Goal: Task Accomplishment & Management: Use online tool/utility

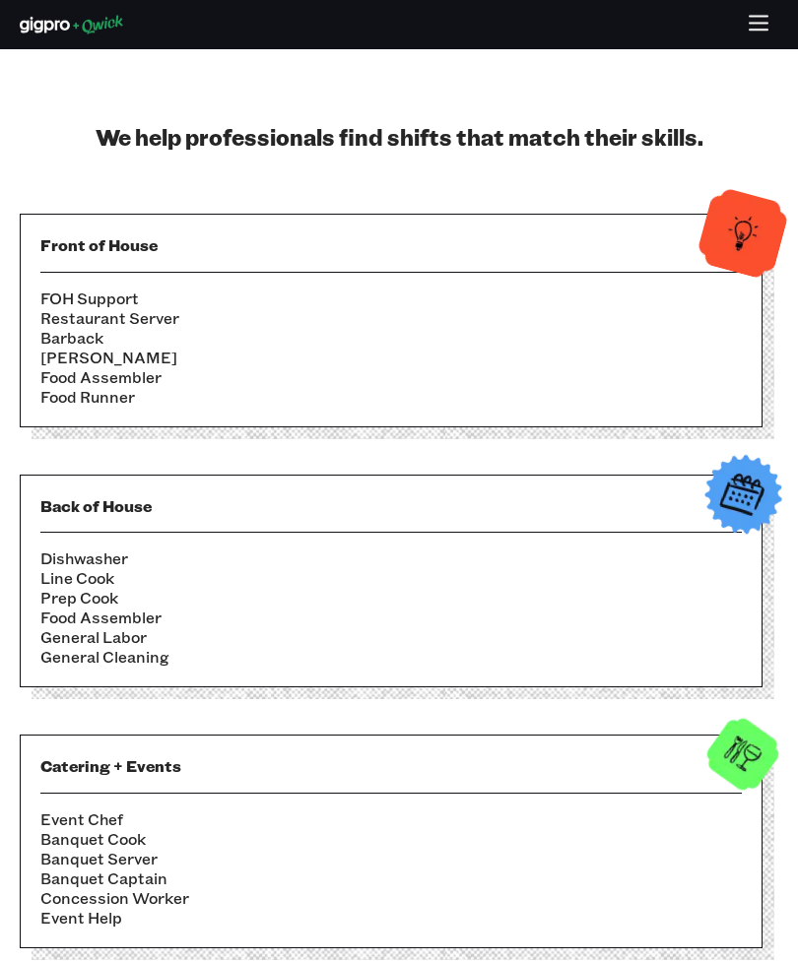
scroll to position [1576, 0]
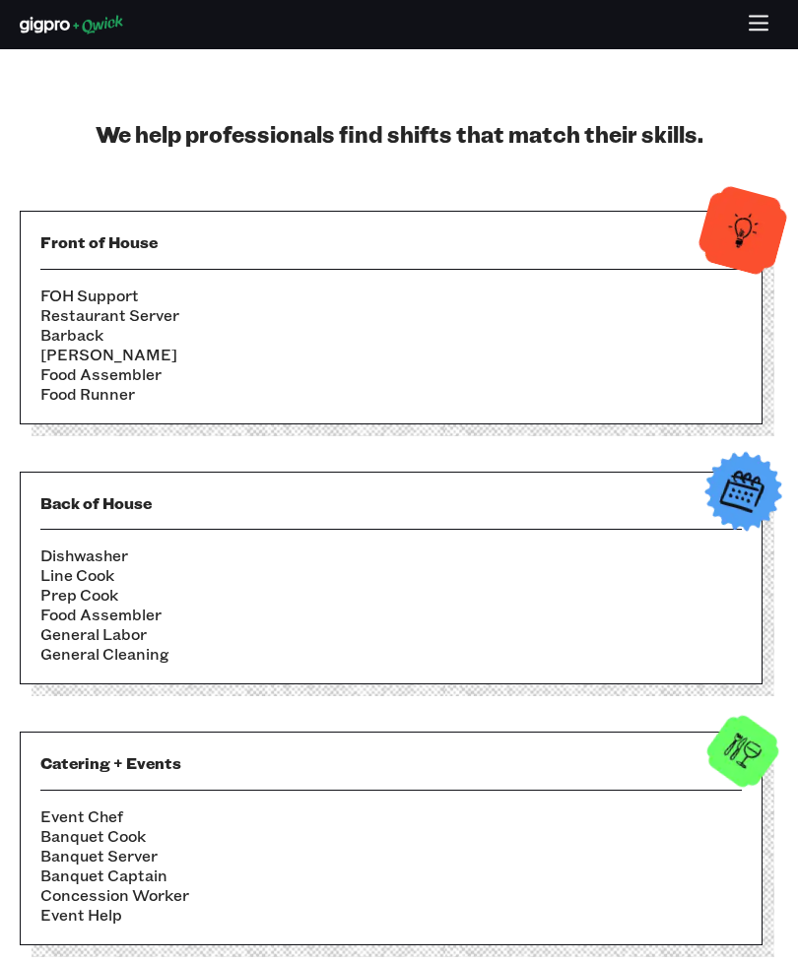
click at [73, 404] on li "Food Runner" at bounding box center [390, 394] width 701 height 20
click at [76, 384] on li "Food Assembler" at bounding box center [390, 374] width 701 height 20
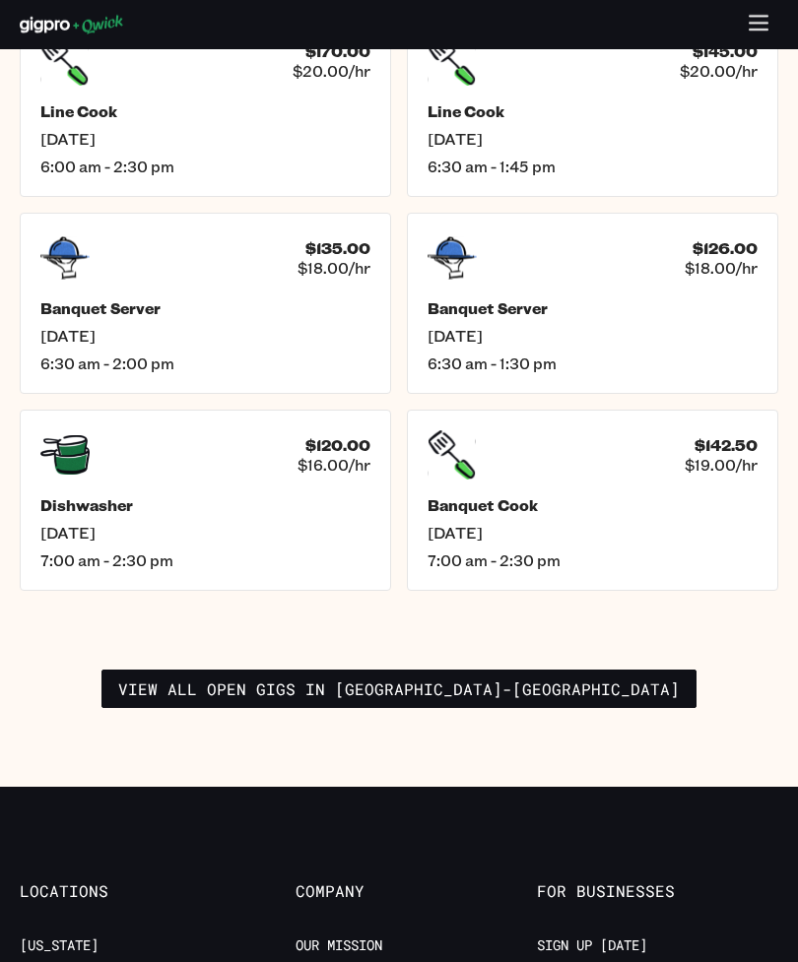
scroll to position [3531, 0]
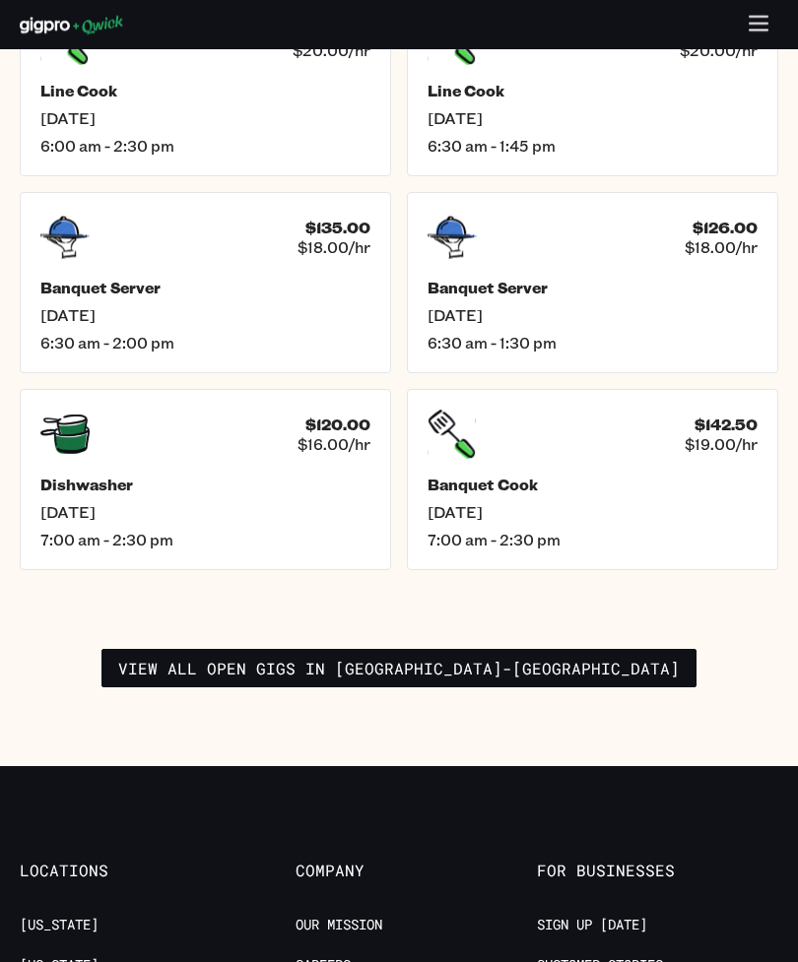
click at [290, 676] on link "View all open gigs in Raleigh-Durham" at bounding box center [398, 668] width 595 height 39
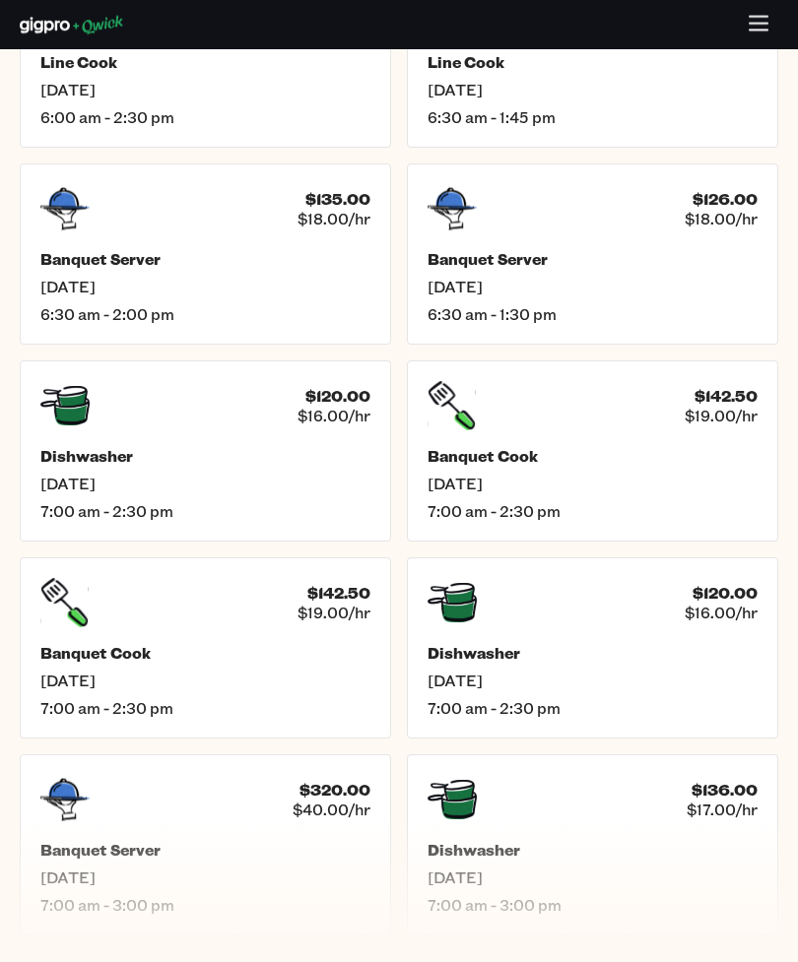
scroll to position [893, 0]
click at [78, 452] on h5 "Dishwasher" at bounding box center [205, 456] width 330 height 20
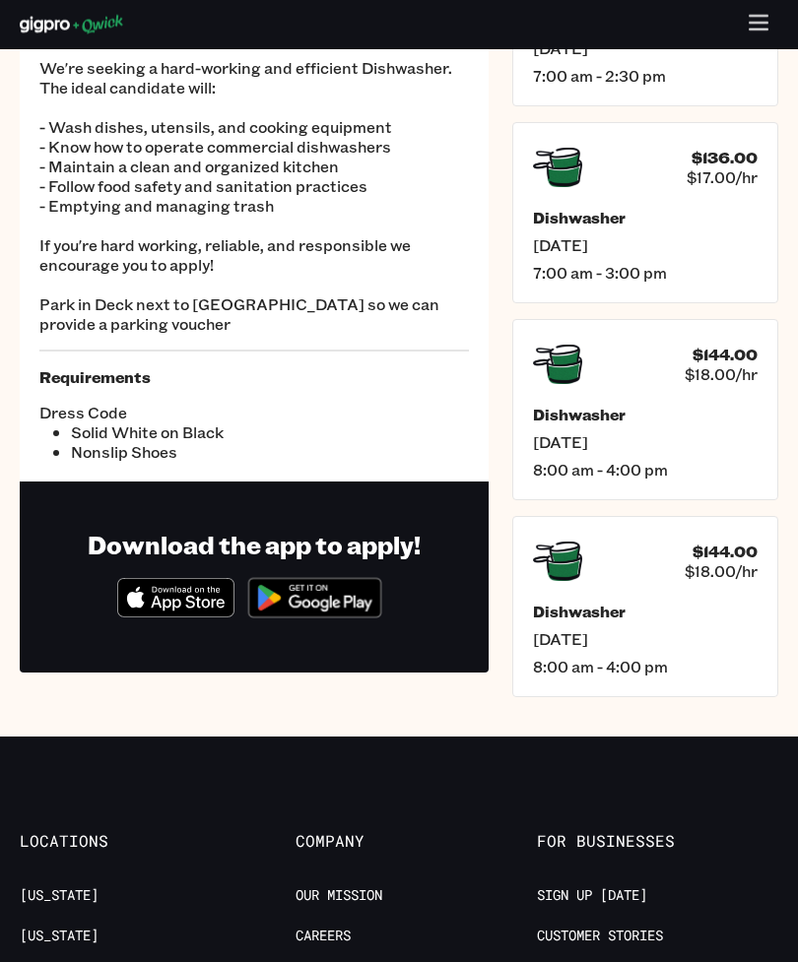
scroll to position [215, 0]
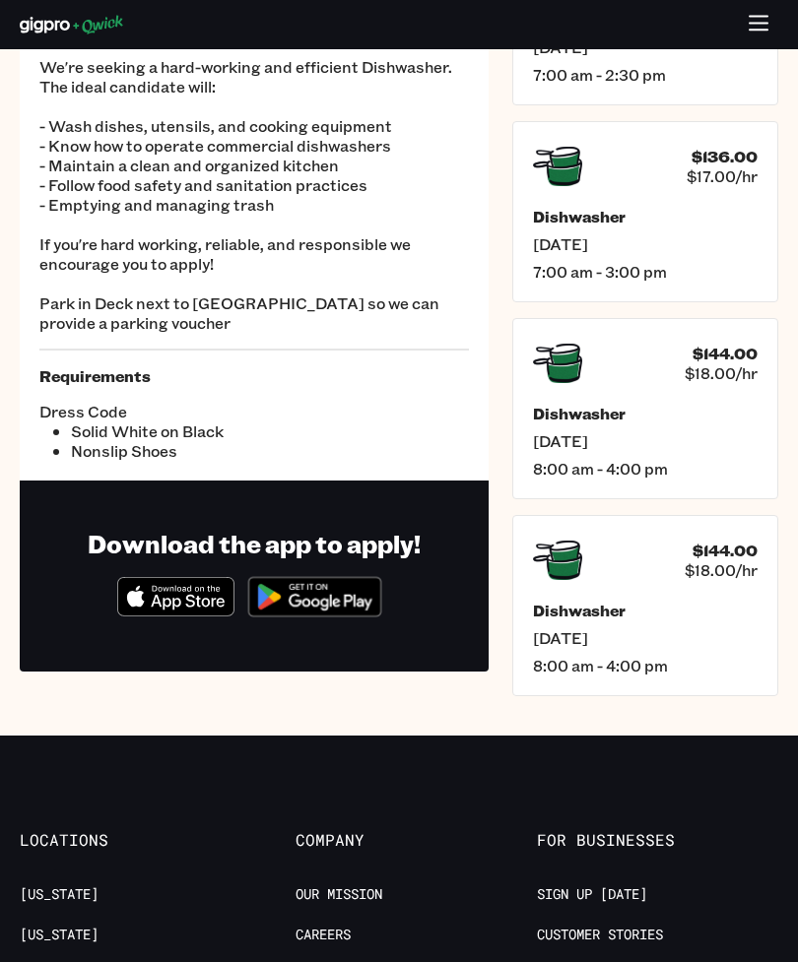
click at [698, 369] on span "$18.00/hr" at bounding box center [720, 373] width 73 height 20
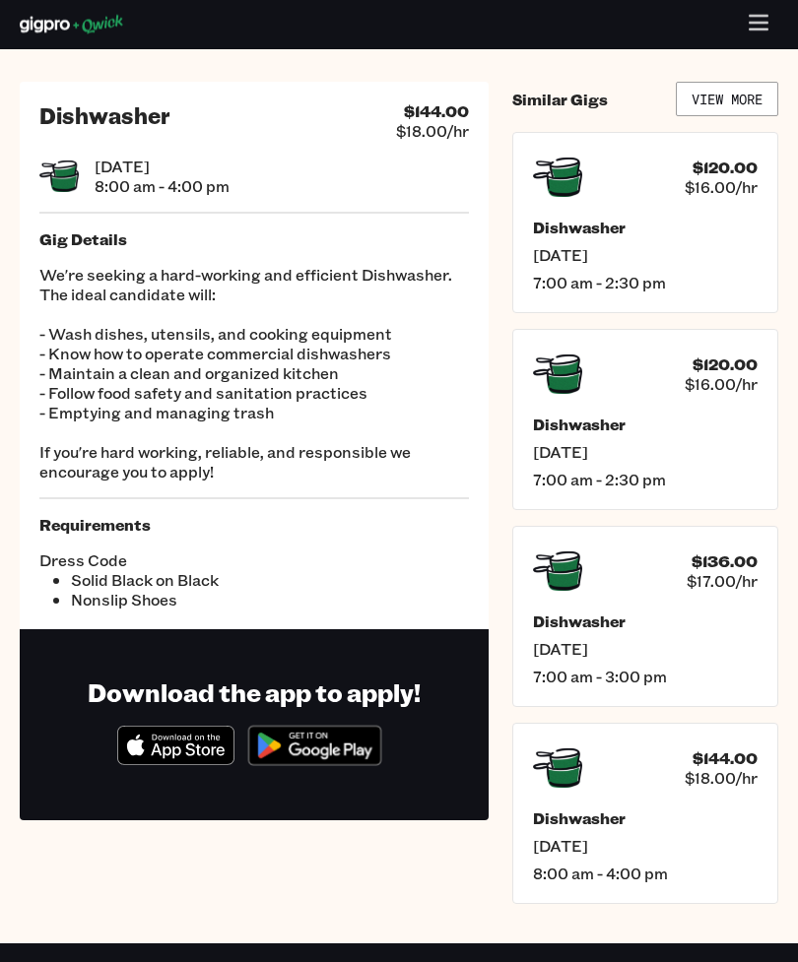
scroll to position [38, 0]
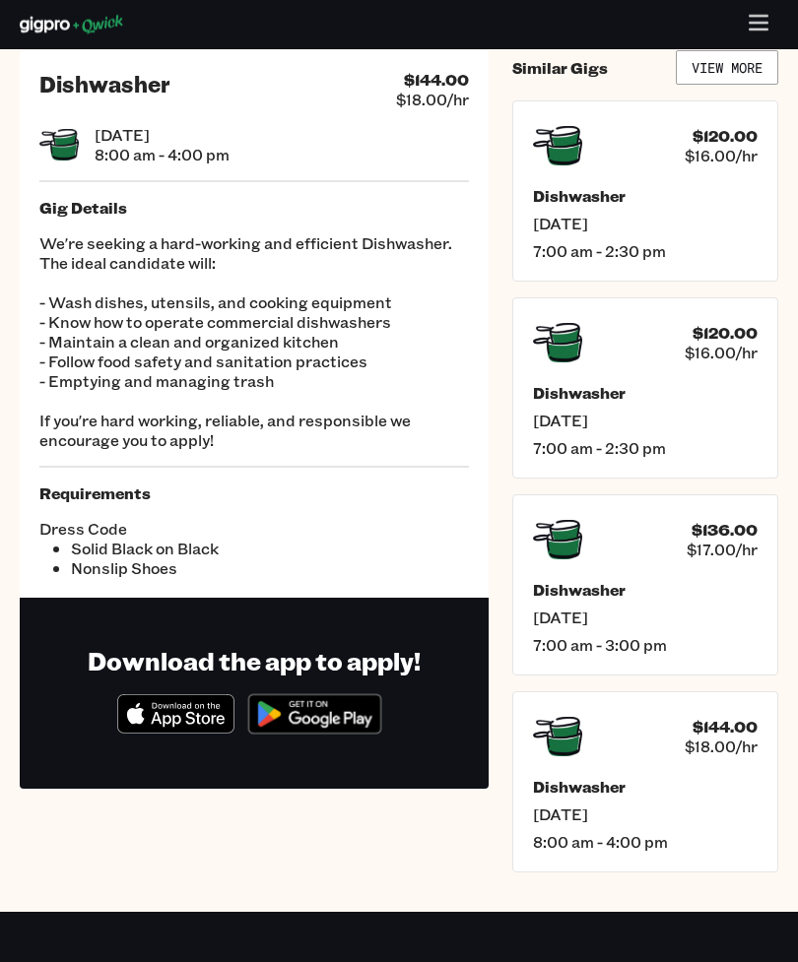
click at [708, 553] on span "$17.00/hr" at bounding box center [721, 550] width 71 height 20
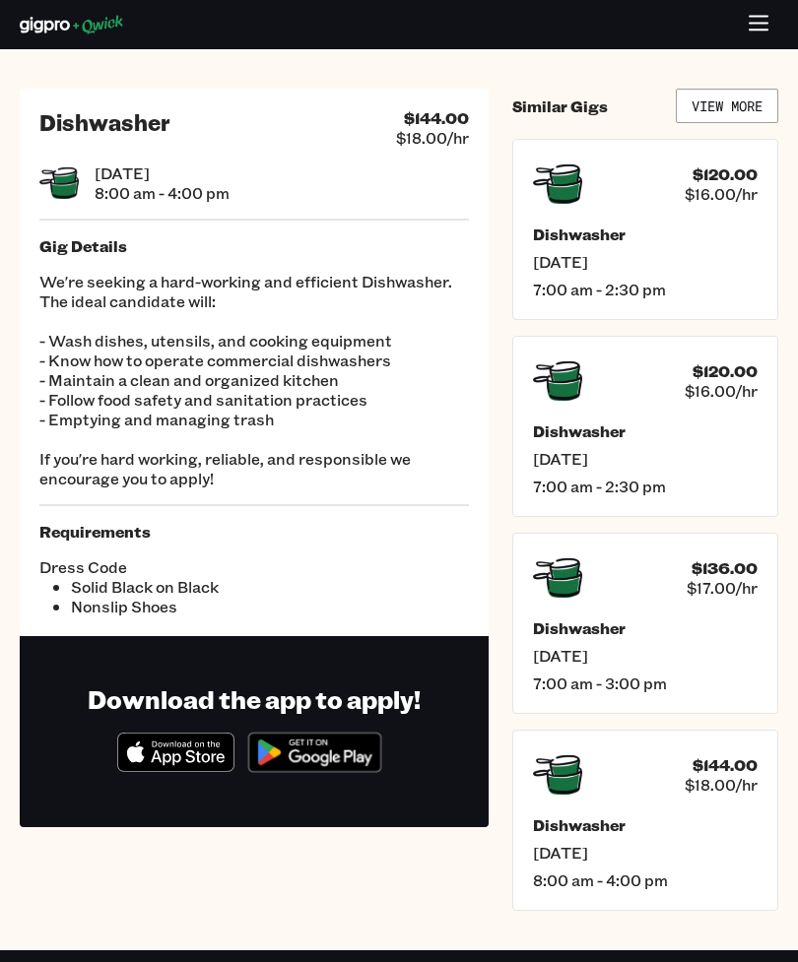
scroll to position [39, 0]
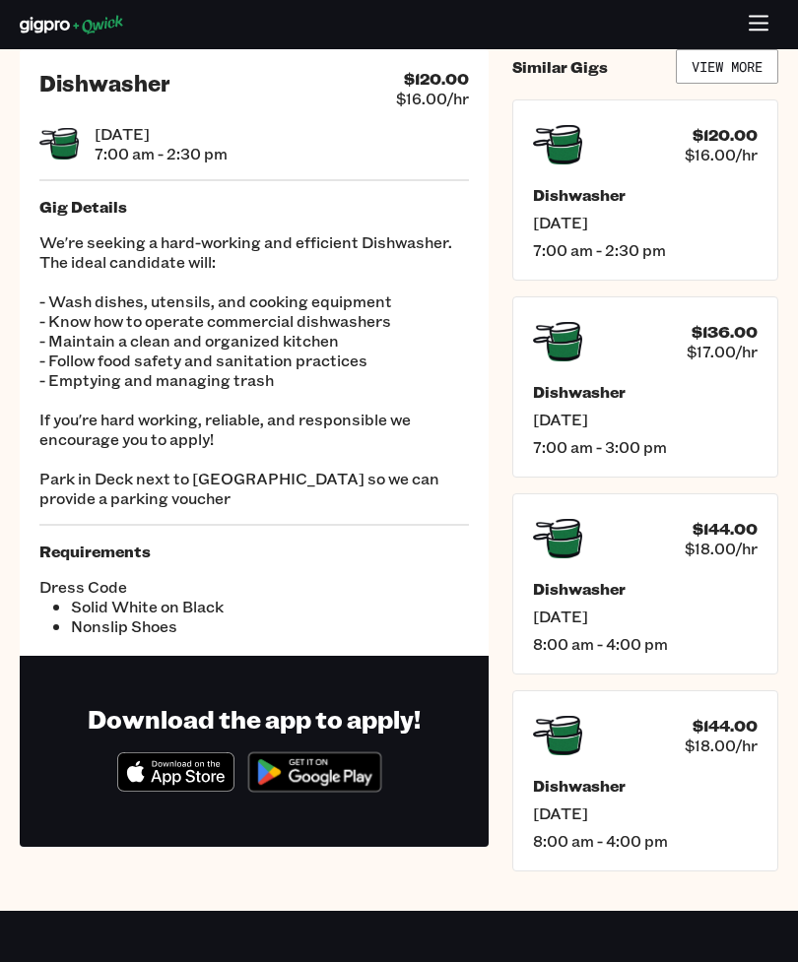
scroll to position [215, 0]
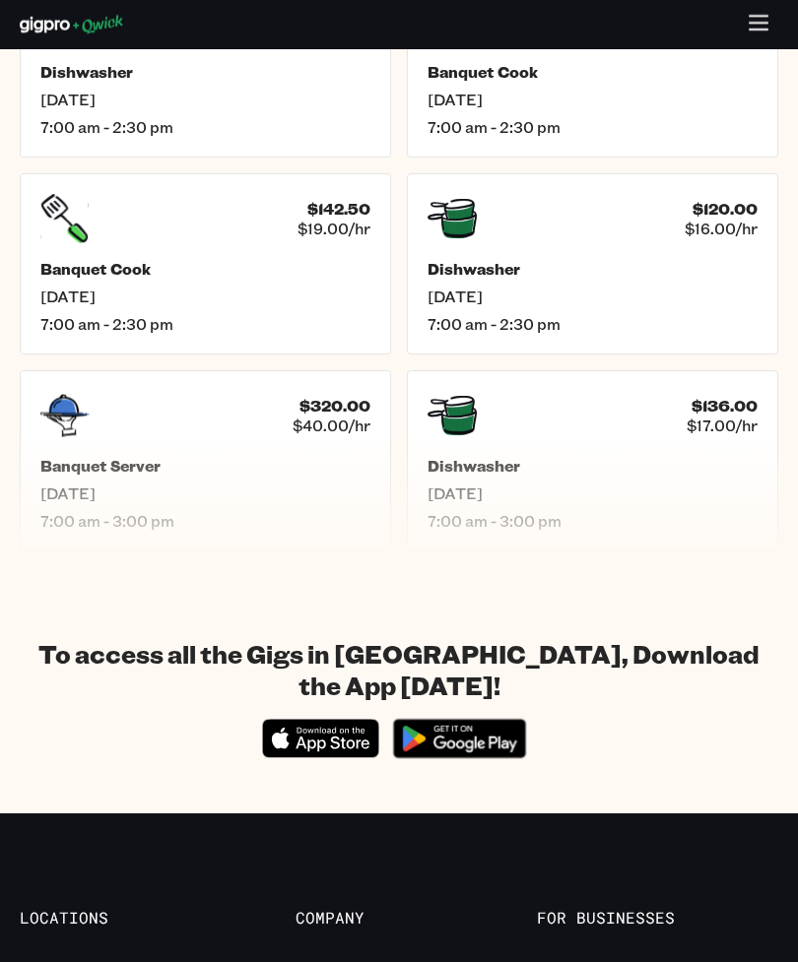
scroll to position [1278, 0]
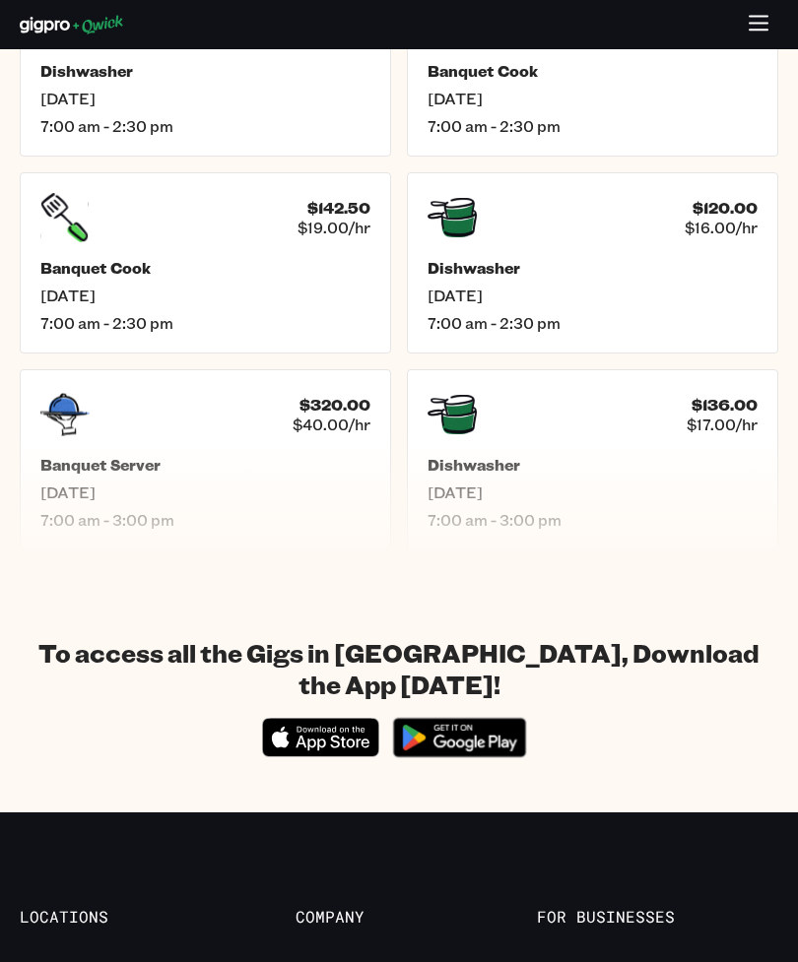
click at [115, 437] on div "$320.00 $40.00/hr" at bounding box center [205, 414] width 330 height 49
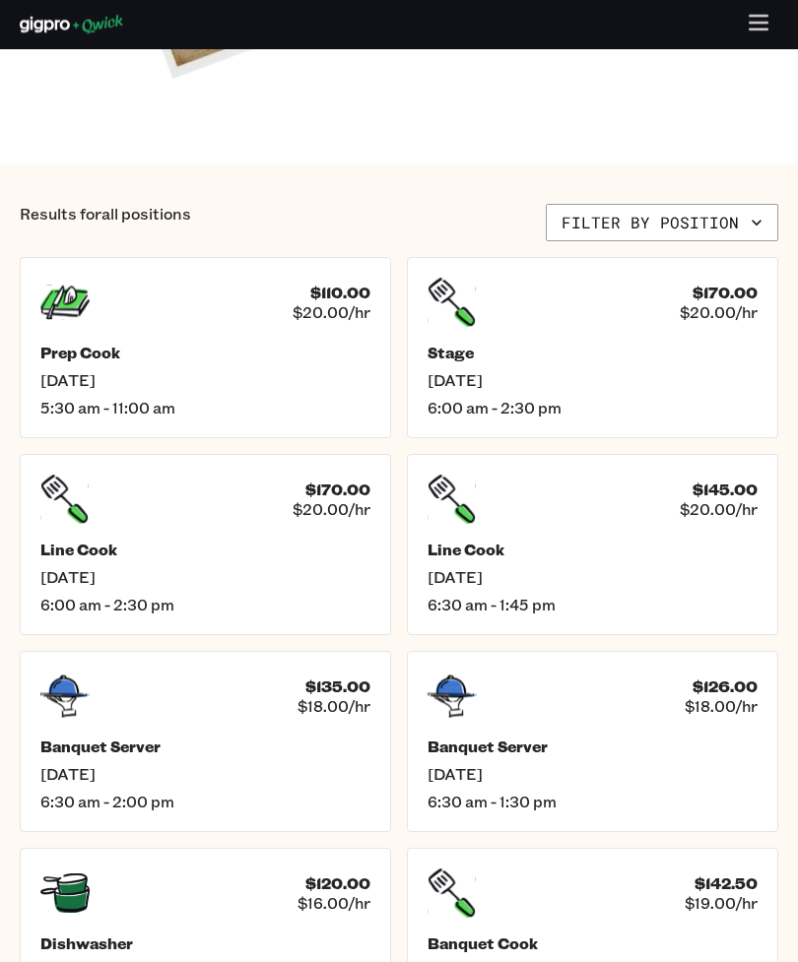
scroll to position [407, 0]
click at [117, 330] on div "$110.00 $20.00/hr Prep Cook Wed, Aug 13 5:30 am - 11:00 am" at bounding box center [205, 346] width 371 height 181
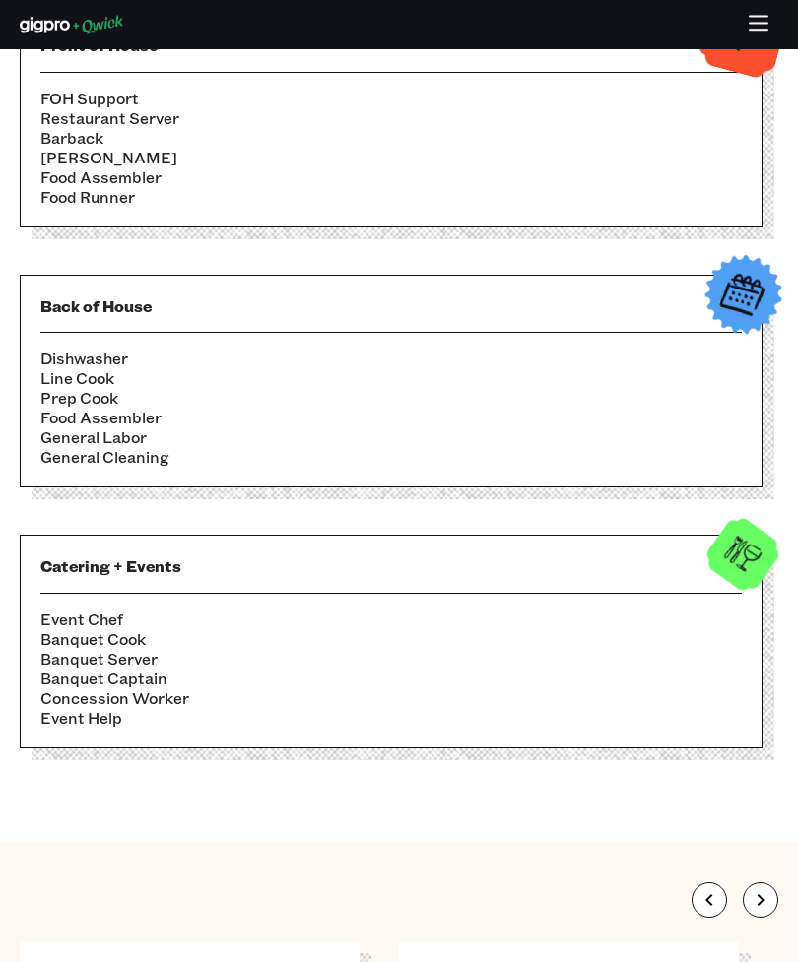
scroll to position [1786, 0]
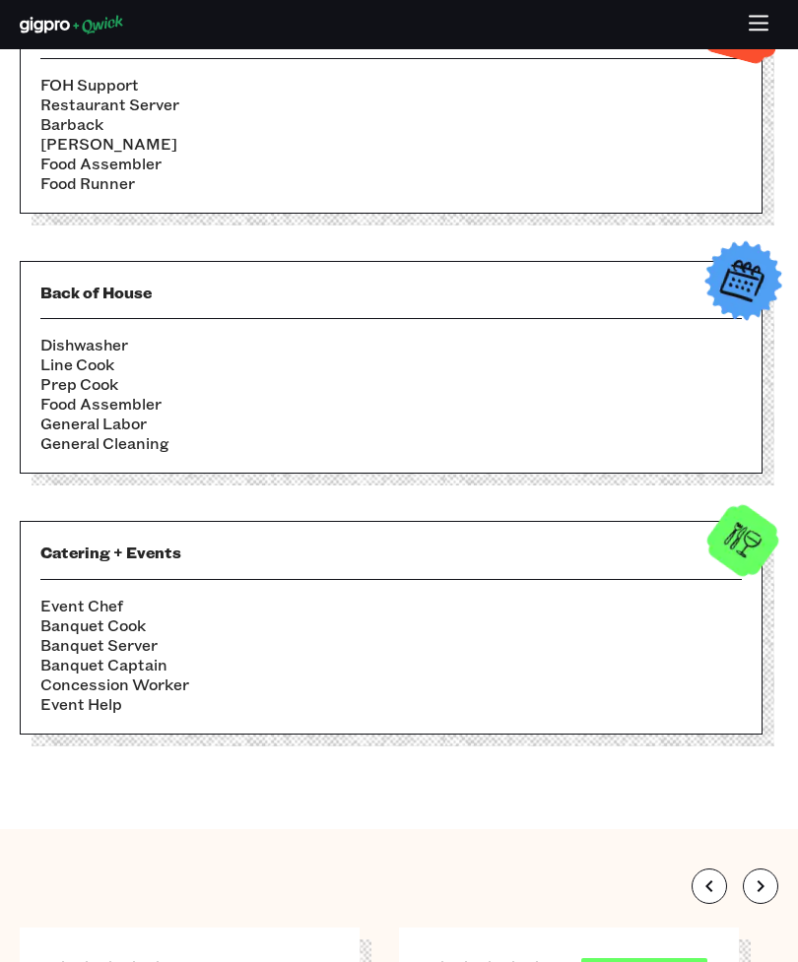
click at [749, 320] on img at bounding box center [742, 280] width 97 height 97
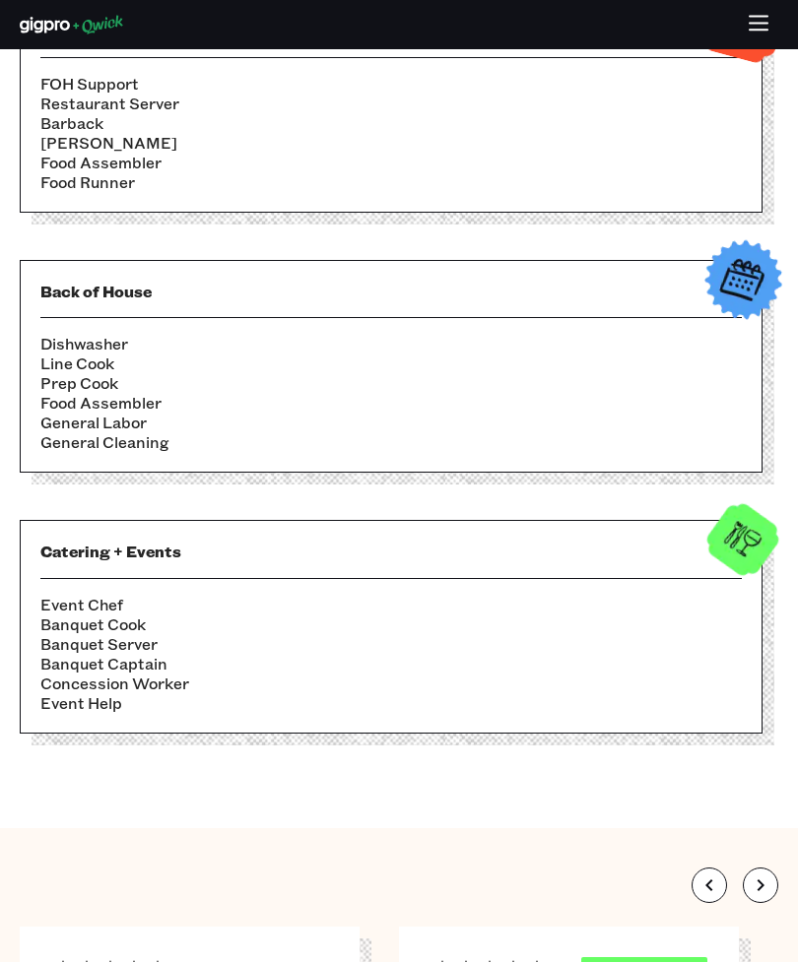
click at [93, 393] on li "Prep Cook" at bounding box center [390, 383] width 701 height 20
click at [76, 301] on h3 "Back of House" at bounding box center [390, 291] width 701 height 21
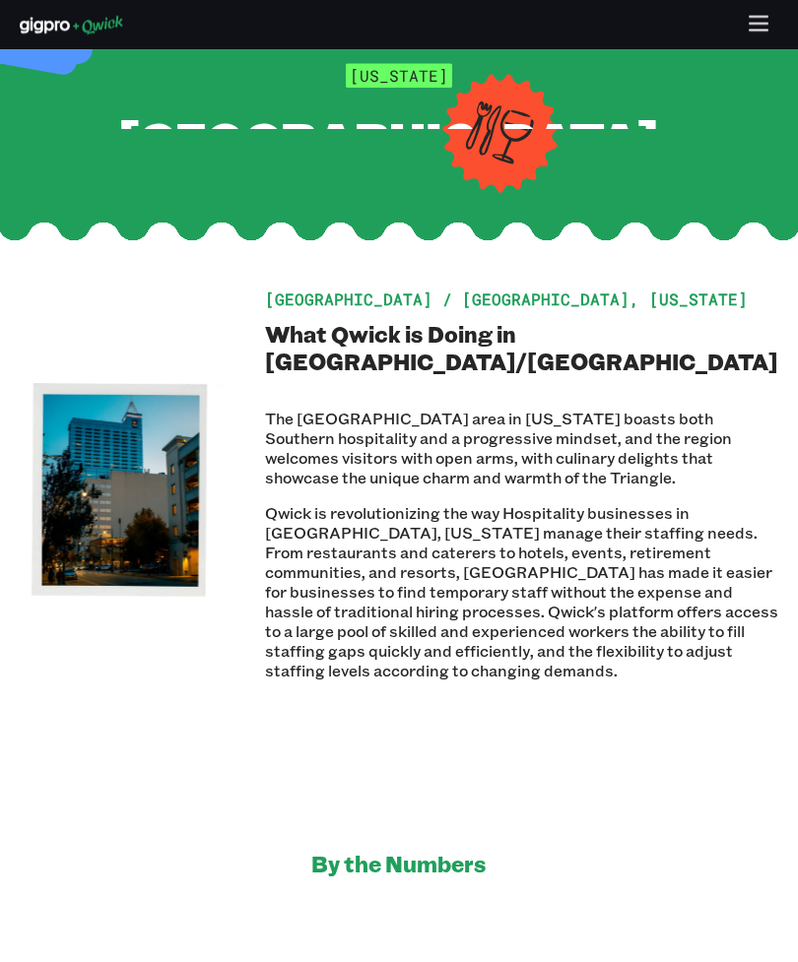
scroll to position [0, 0]
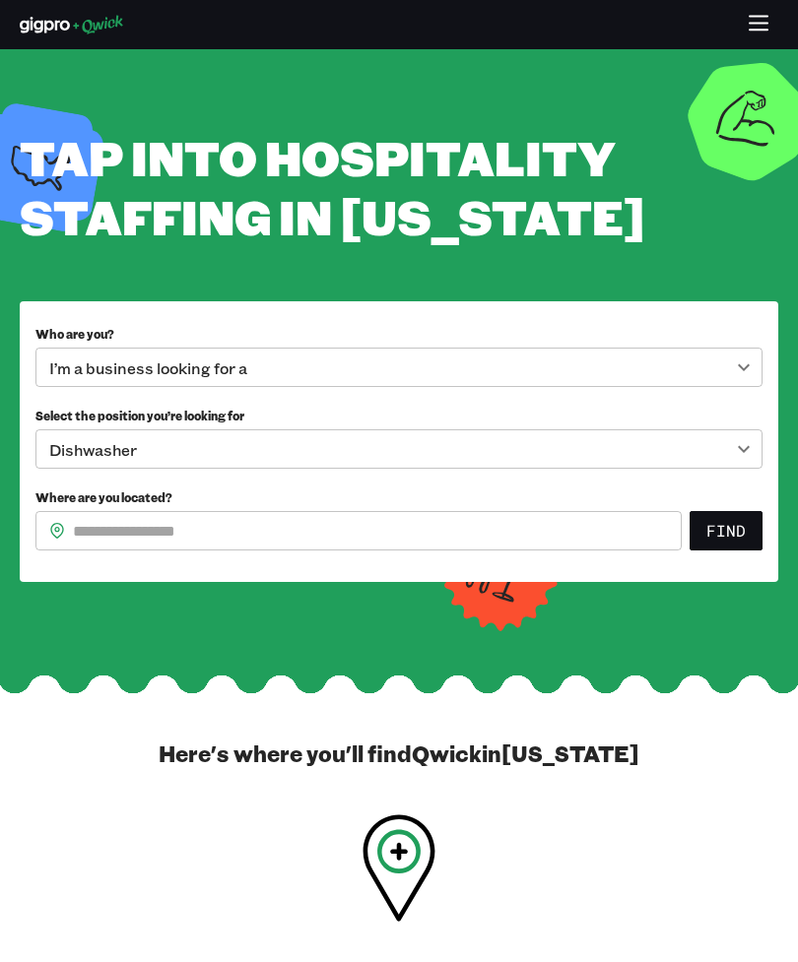
click at [731, 420] on body "**********" at bounding box center [399, 481] width 798 height 962
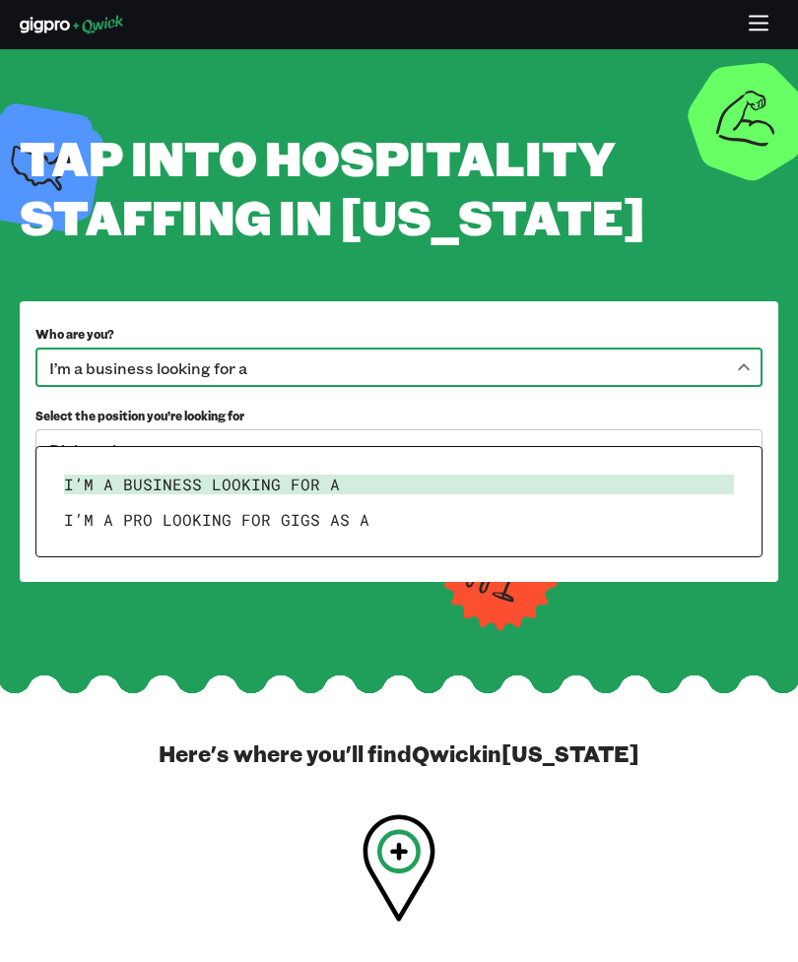
click at [147, 523] on li "I’m a pro looking for Gigs as a" at bounding box center [398, 519] width 685 height 35
type input "***"
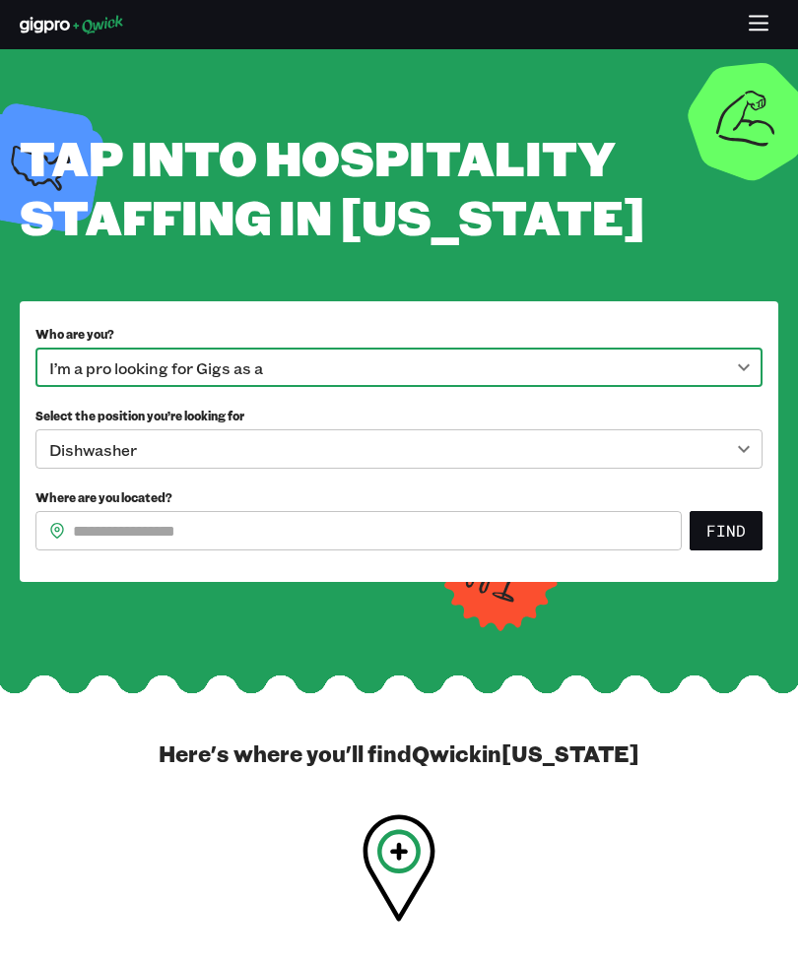
click at [732, 509] on body "**********" at bounding box center [399, 481] width 798 height 962
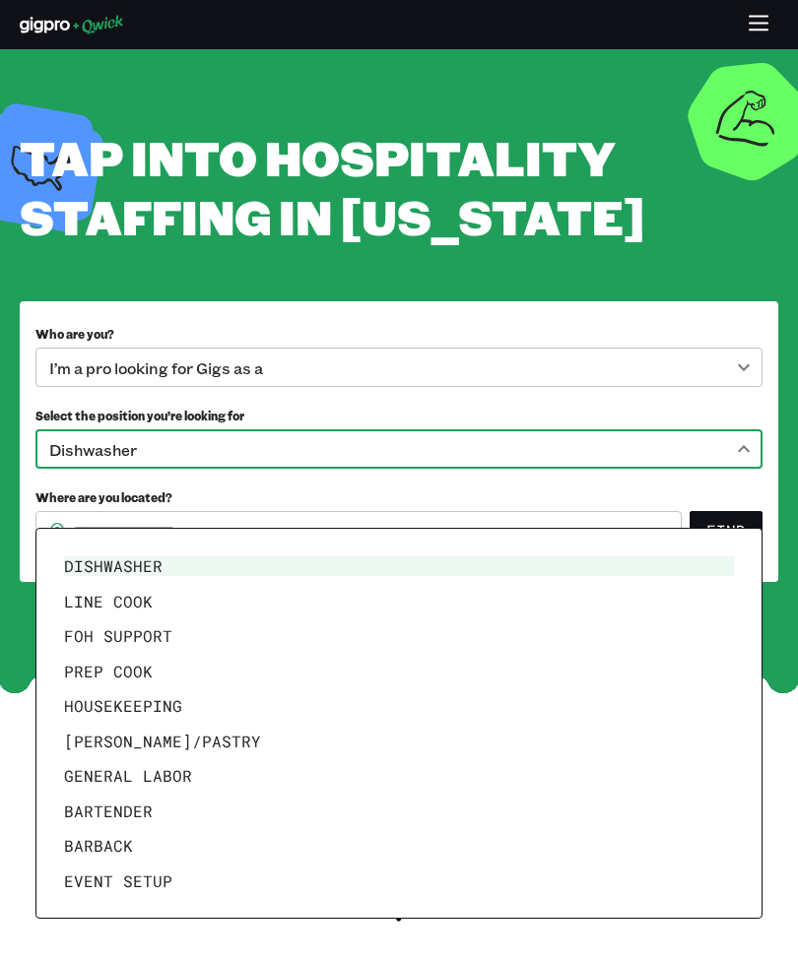
click at [86, 769] on li "General Labor" at bounding box center [398, 775] width 685 height 35
type input "**********"
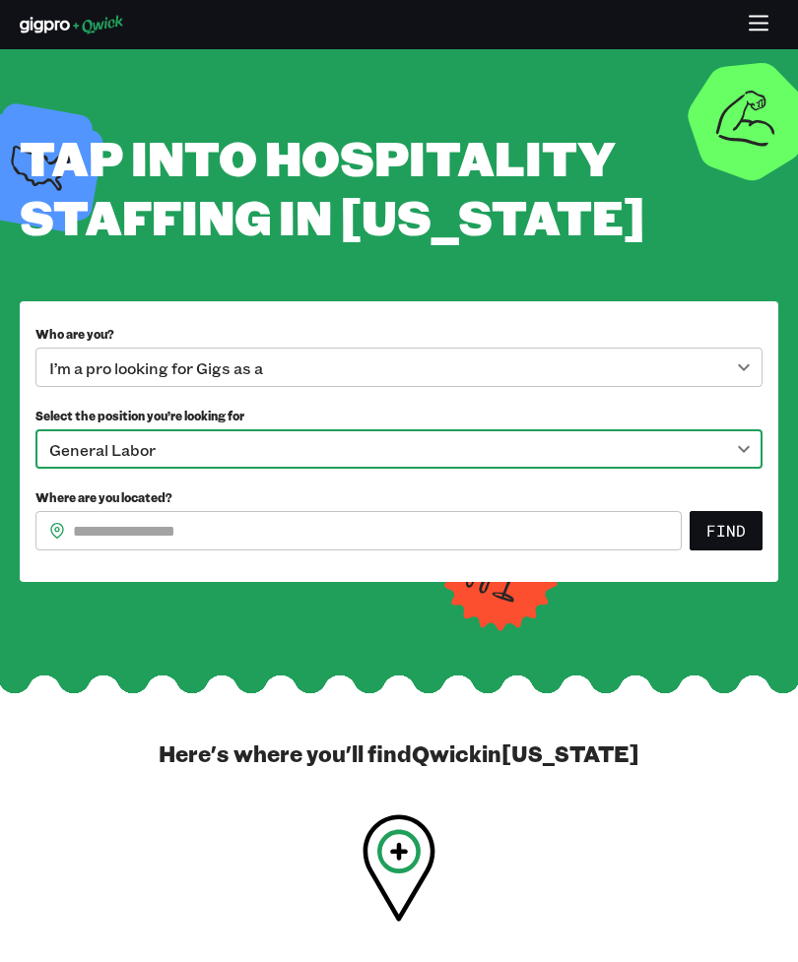
click at [181, 512] on body "**********" at bounding box center [399, 481] width 798 height 962
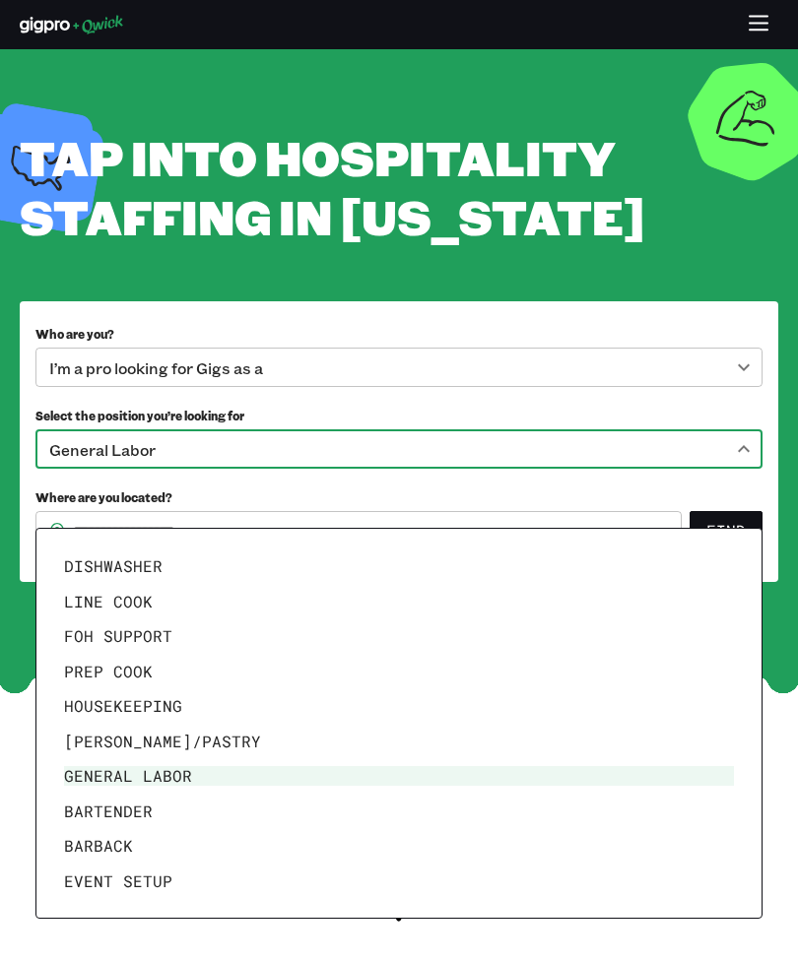
click at [620, 292] on div at bounding box center [399, 481] width 798 height 962
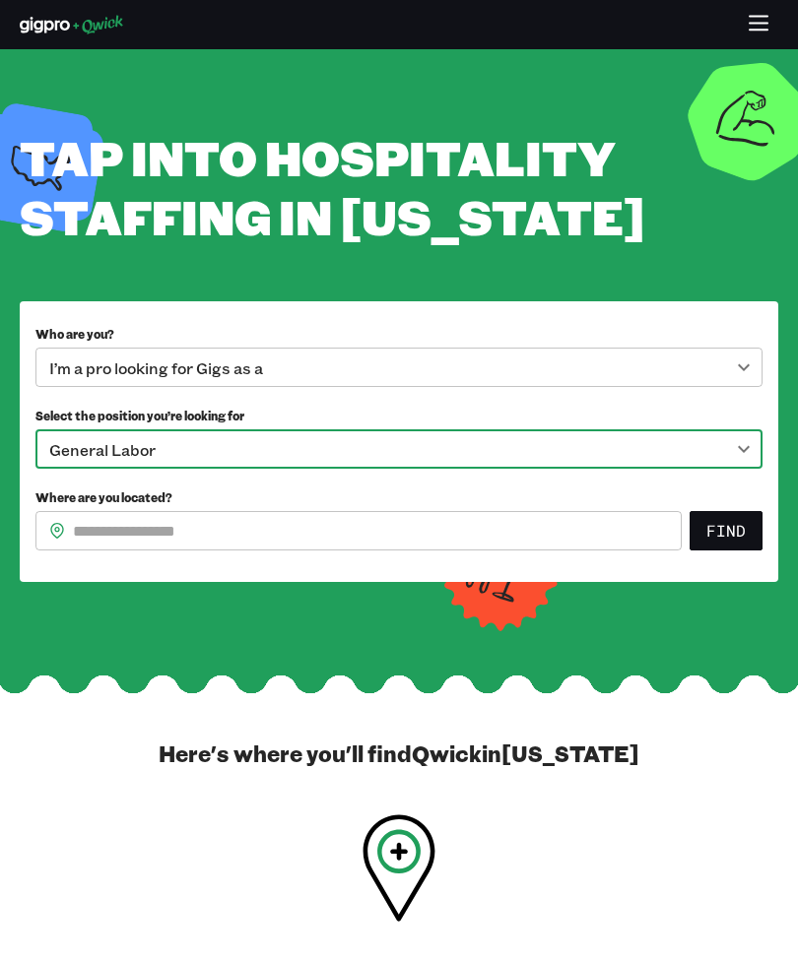
click at [134, 550] on input "Where are you located?" at bounding box center [377, 530] width 609 height 39
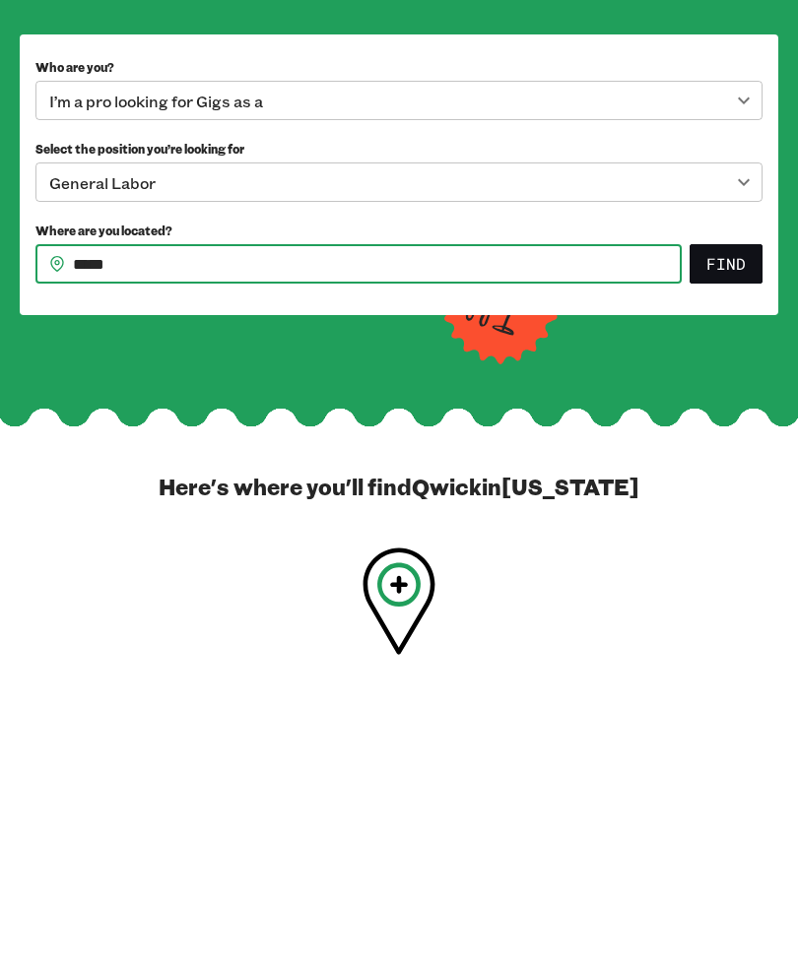
type input "*****"
click at [757, 511] on button "Find" at bounding box center [725, 530] width 73 height 39
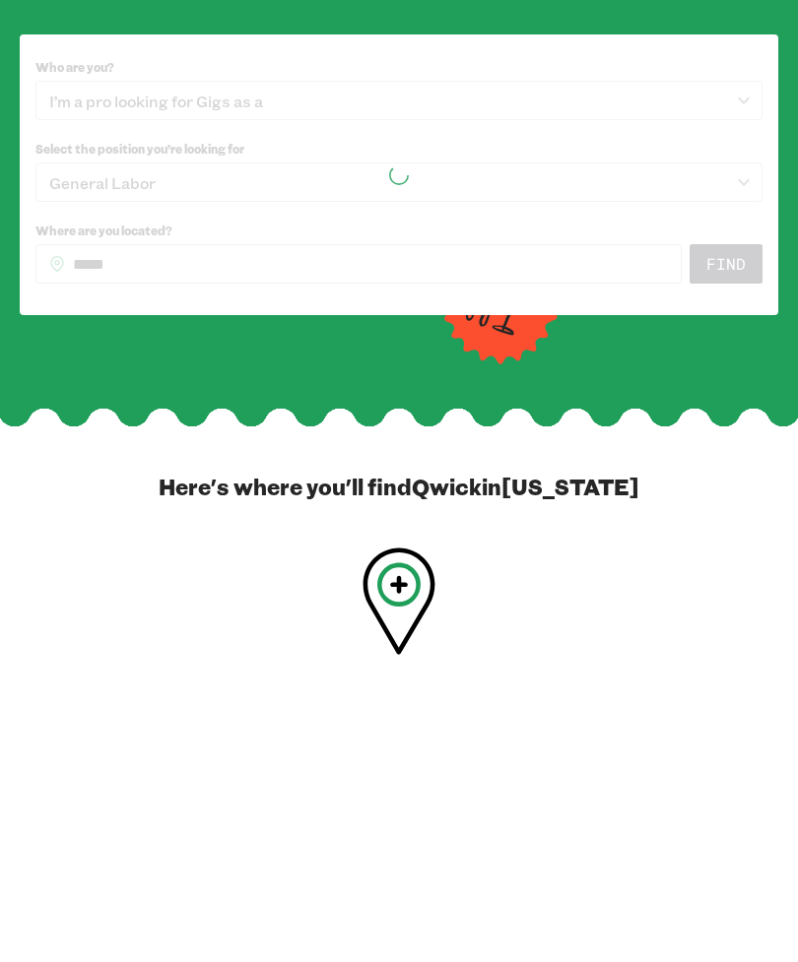
scroll to position [267, 0]
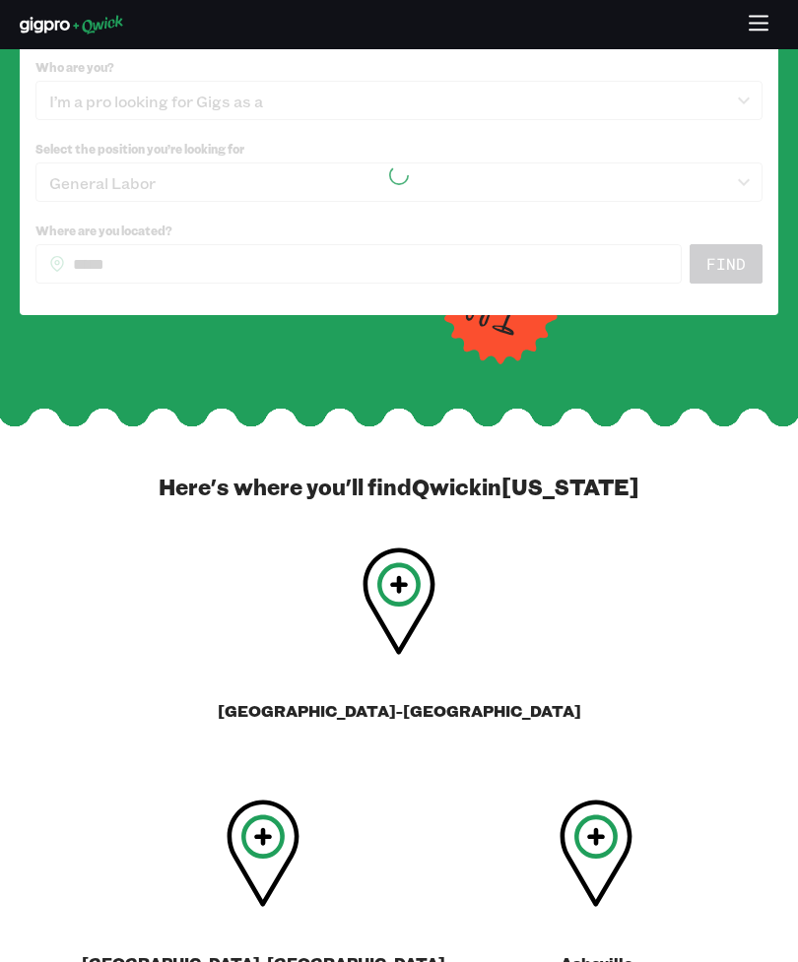
click at [756, 299] on div at bounding box center [398, 174] width 727 height 249
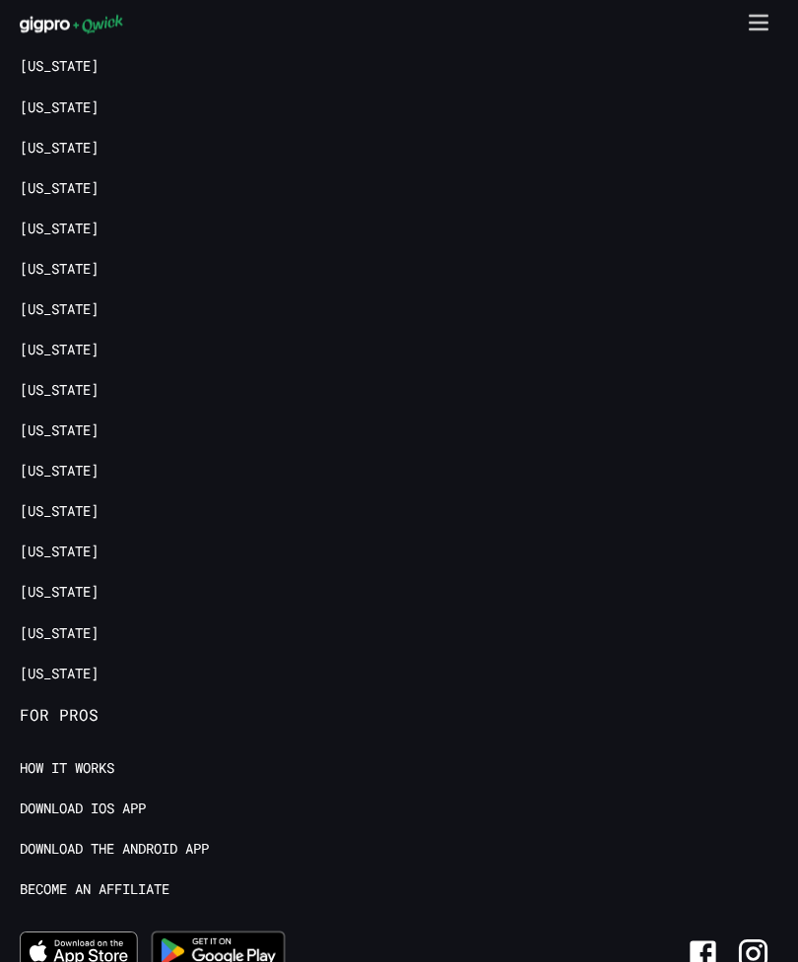
scroll to position [2018, 0]
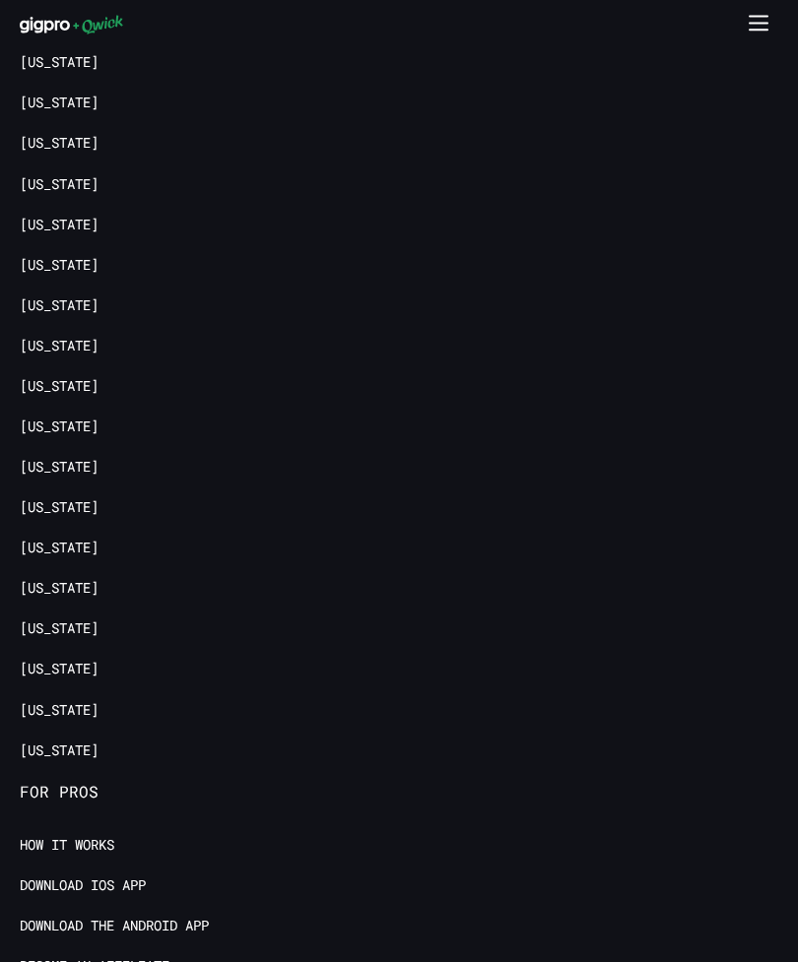
click at [83, 380] on link "[US_STATE]" at bounding box center [59, 386] width 79 height 19
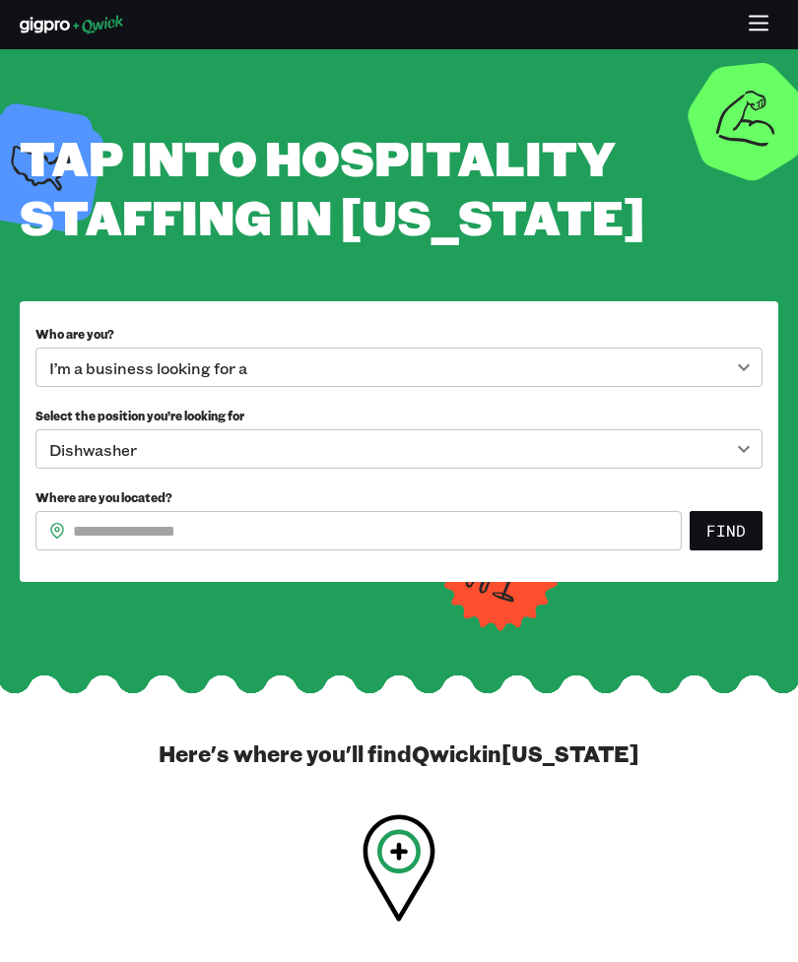
click at [120, 550] on input "Where are you located?" at bounding box center [377, 530] width 609 height 39
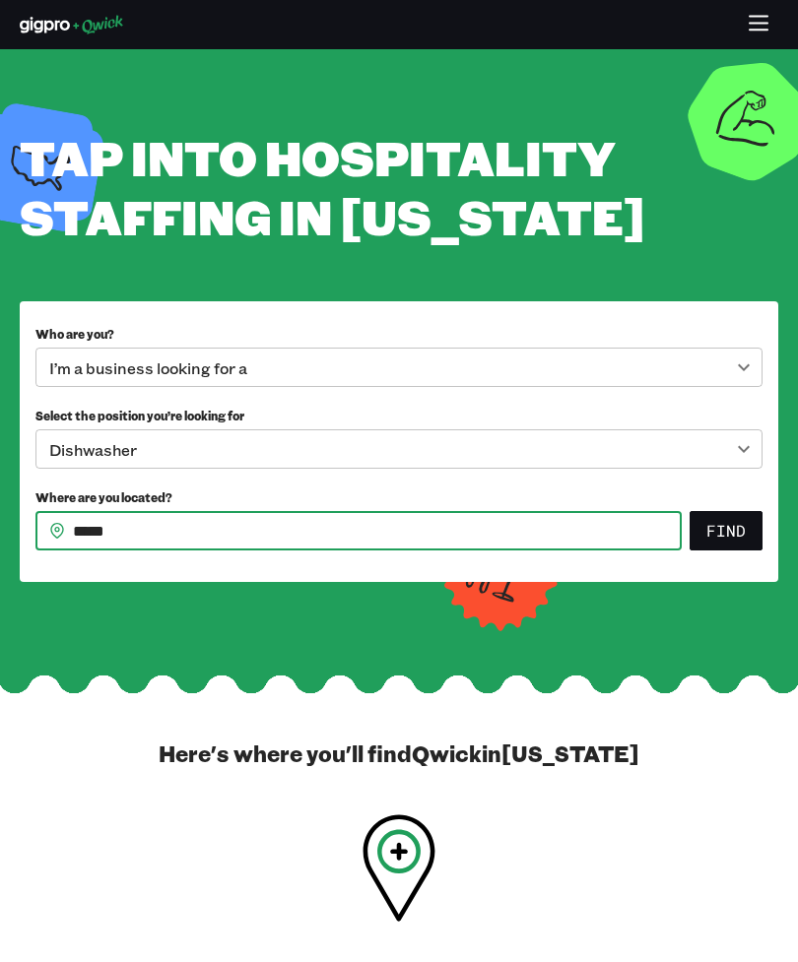
type input "*****"
click at [742, 550] on button "Find" at bounding box center [725, 530] width 73 height 39
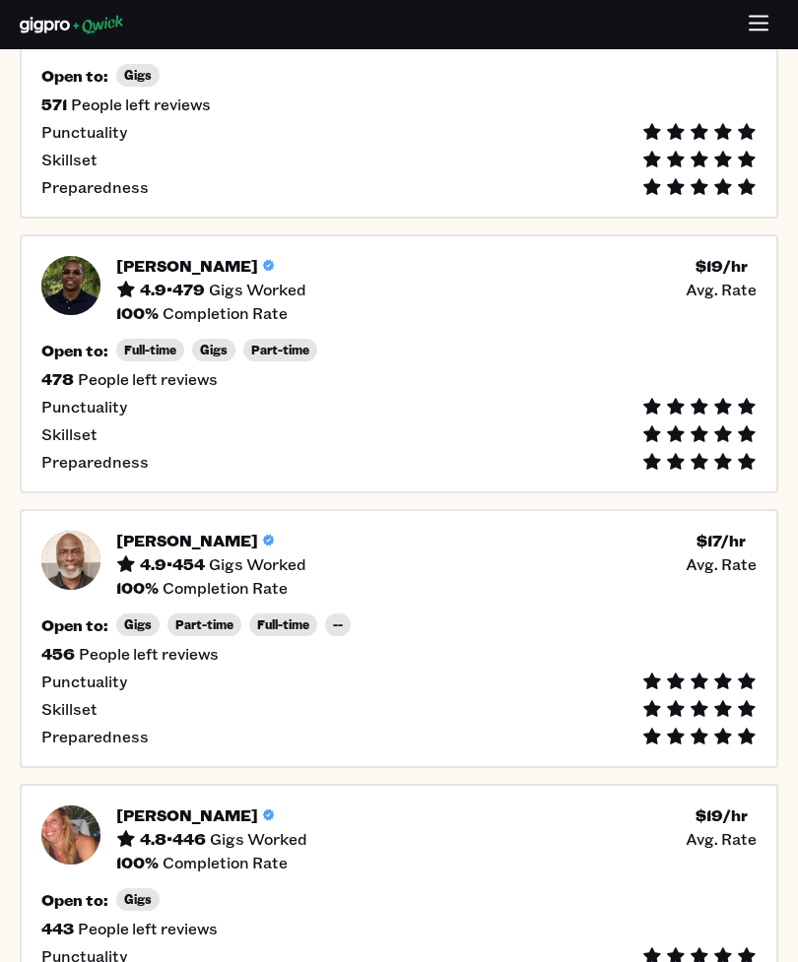
scroll to position [496, 0]
click at [153, 285] on h5 "4.9 • 479" at bounding box center [172, 291] width 65 height 20
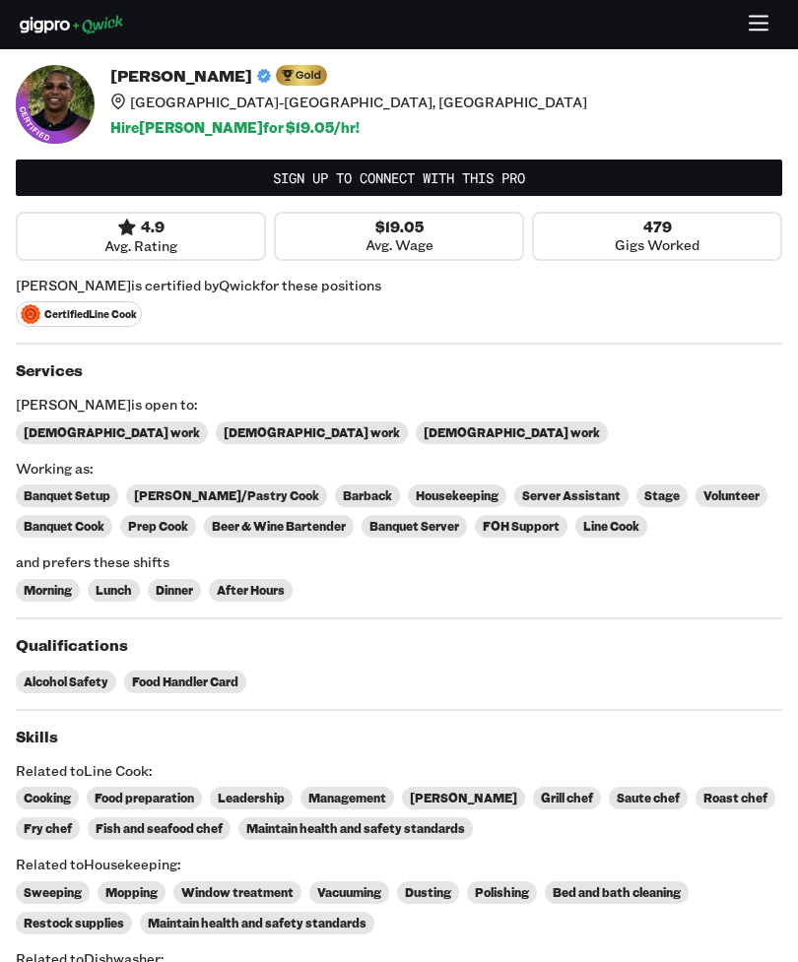
click at [42, 100] on icon at bounding box center [55, 104] width 79 height 79
click at [52, 90] on icon at bounding box center [55, 104] width 79 height 79
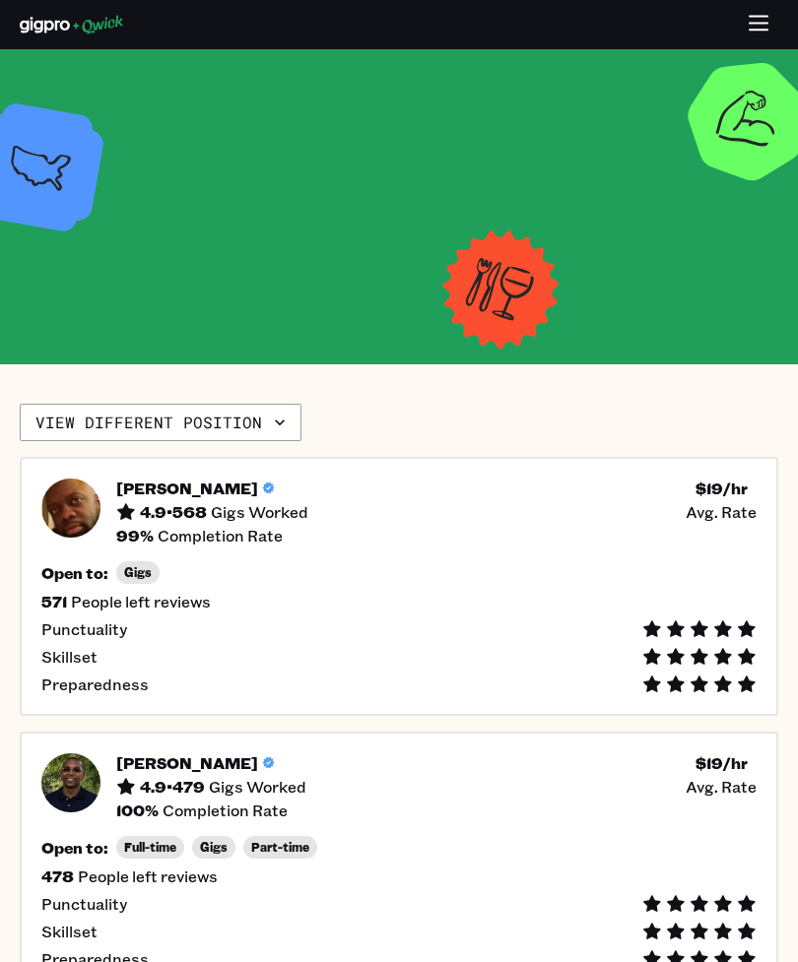
scroll to position [497, 0]
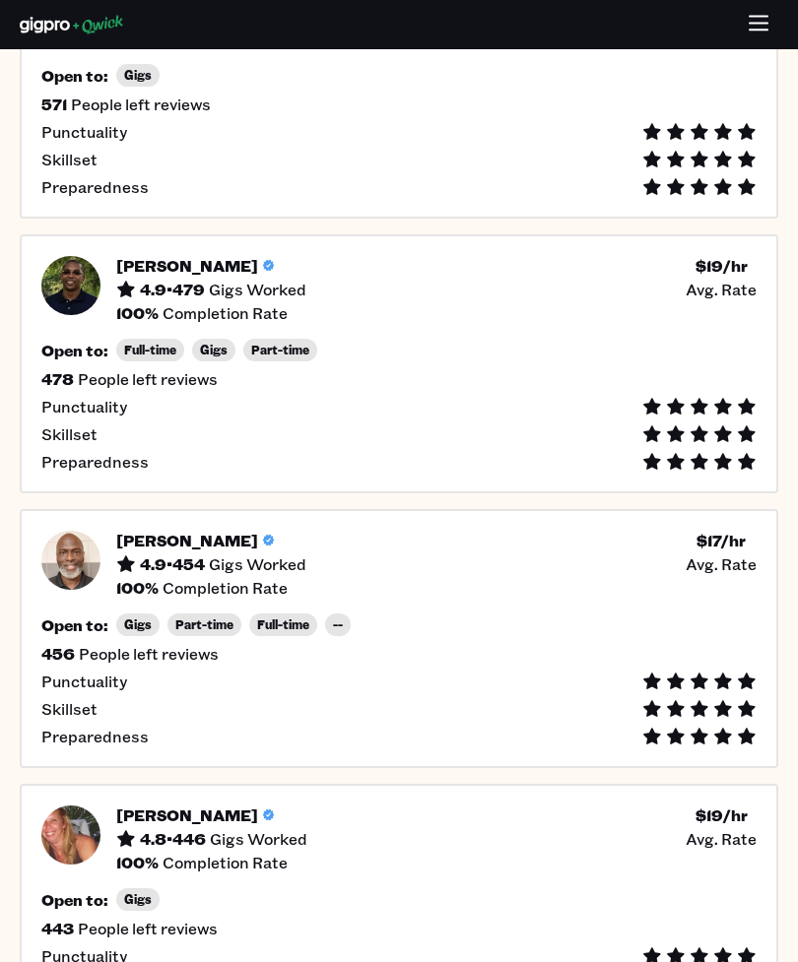
click at [56, 545] on img at bounding box center [70, 560] width 59 height 59
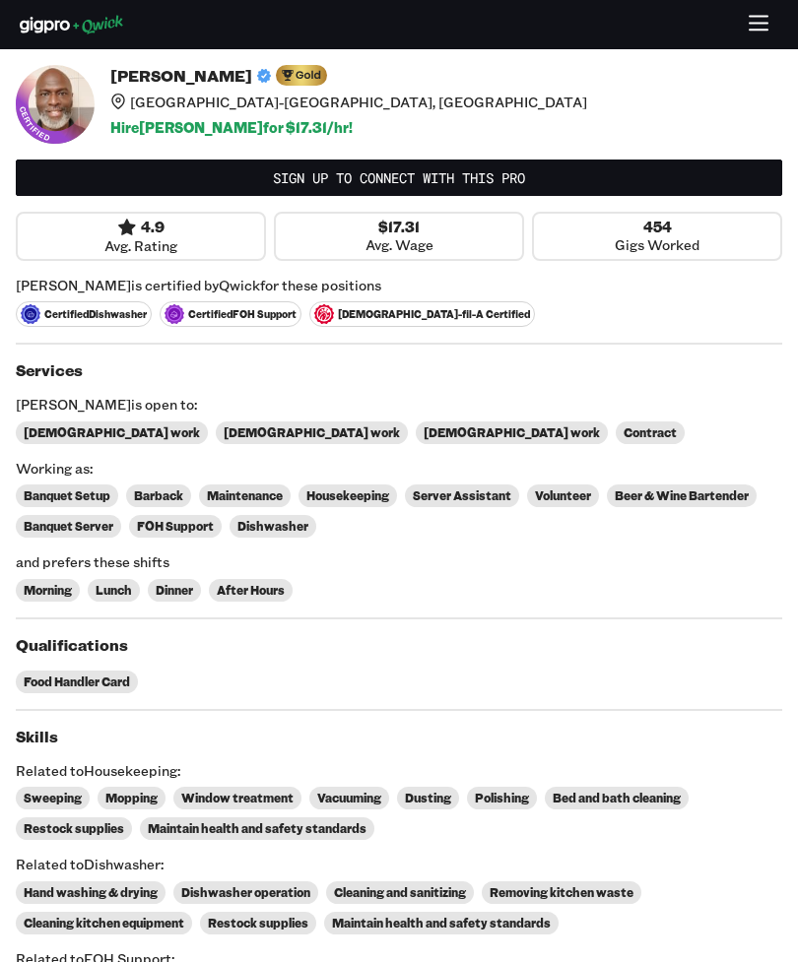
click at [53, 100] on icon at bounding box center [55, 104] width 79 height 79
click at [43, 99] on icon at bounding box center [55, 104] width 79 height 79
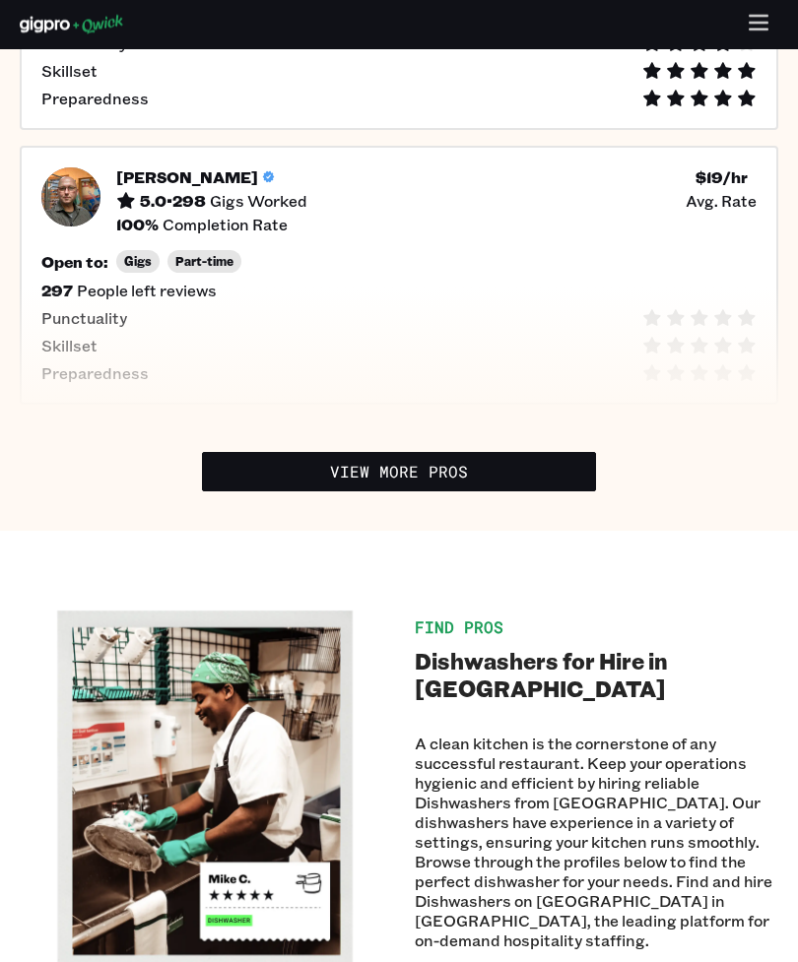
scroll to position [1686, 0]
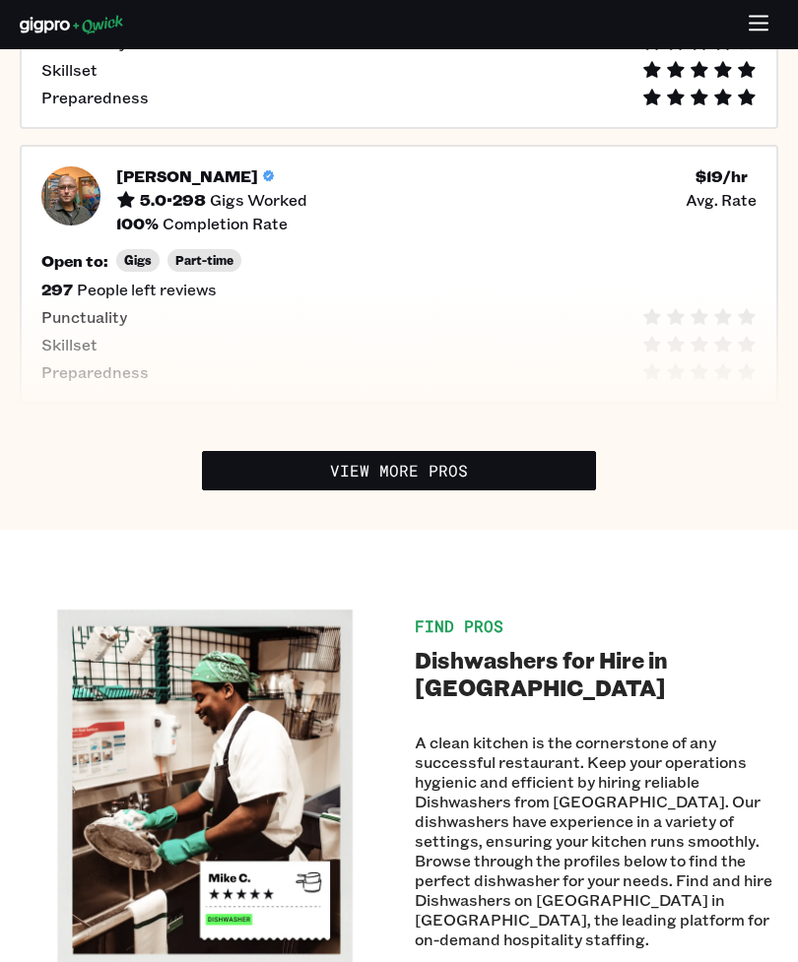
click at [333, 480] on link "View More Pros" at bounding box center [399, 470] width 394 height 39
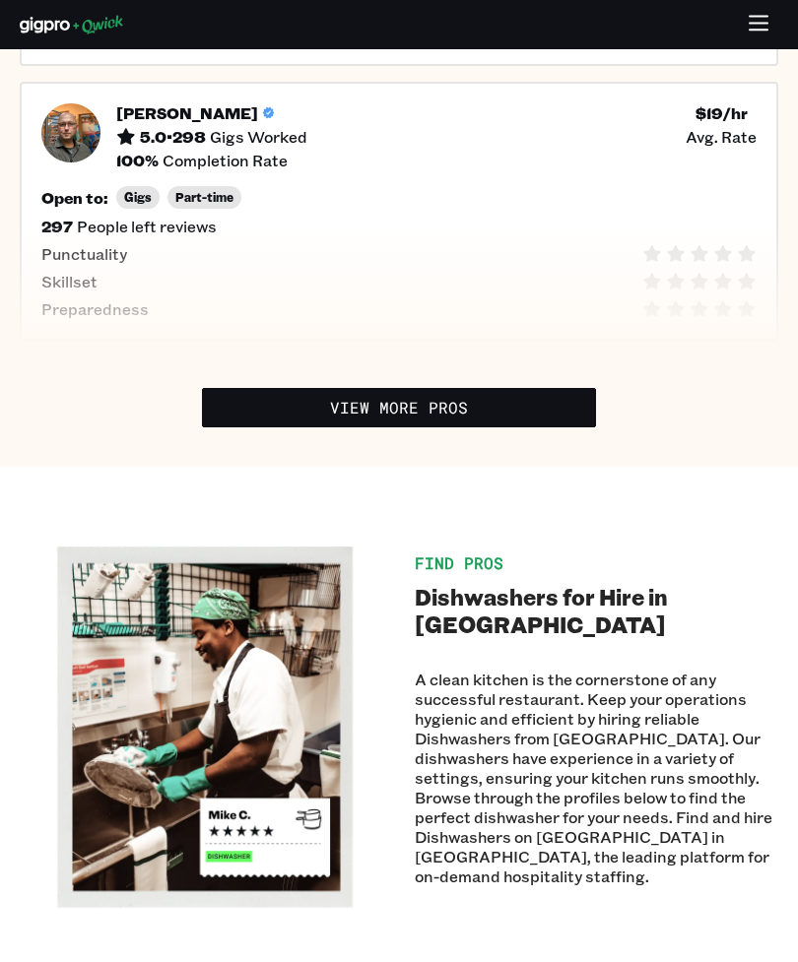
scroll to position [1675, 0]
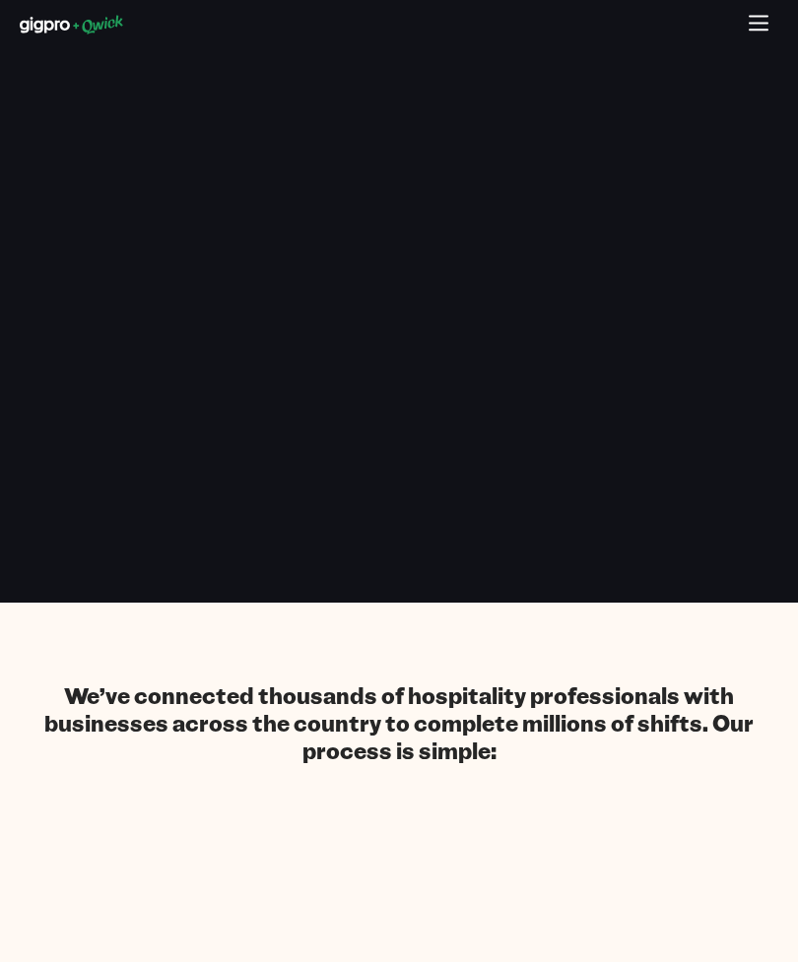
scroll to position [63, 0]
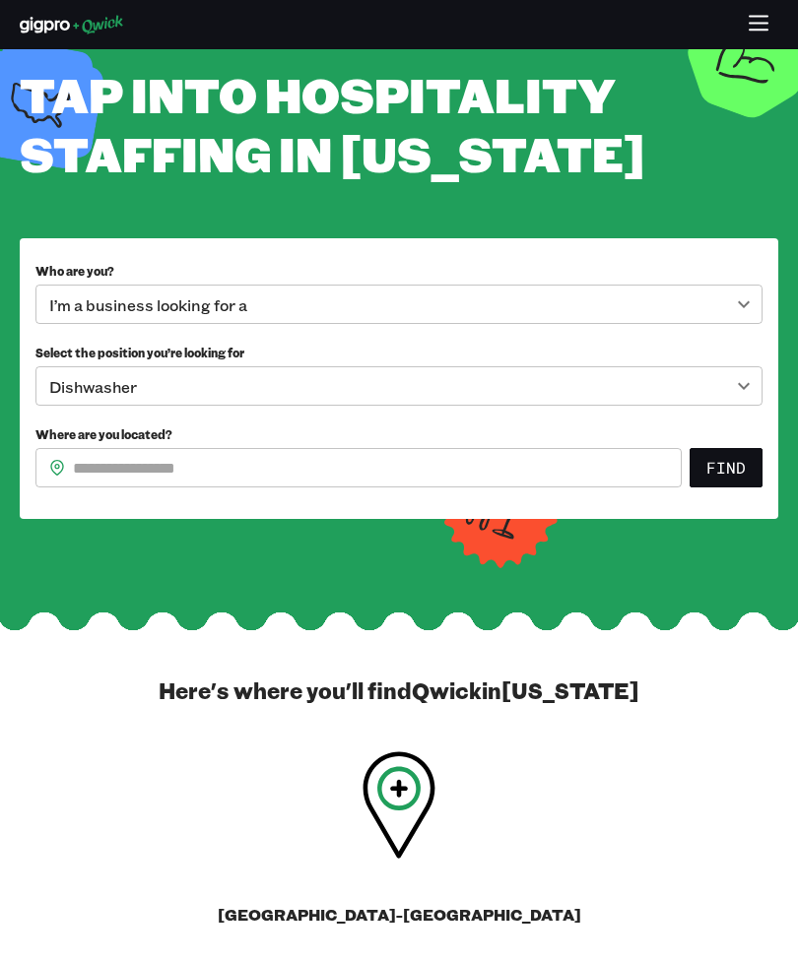
click at [740, 445] on body "**********" at bounding box center [399, 418] width 798 height 962
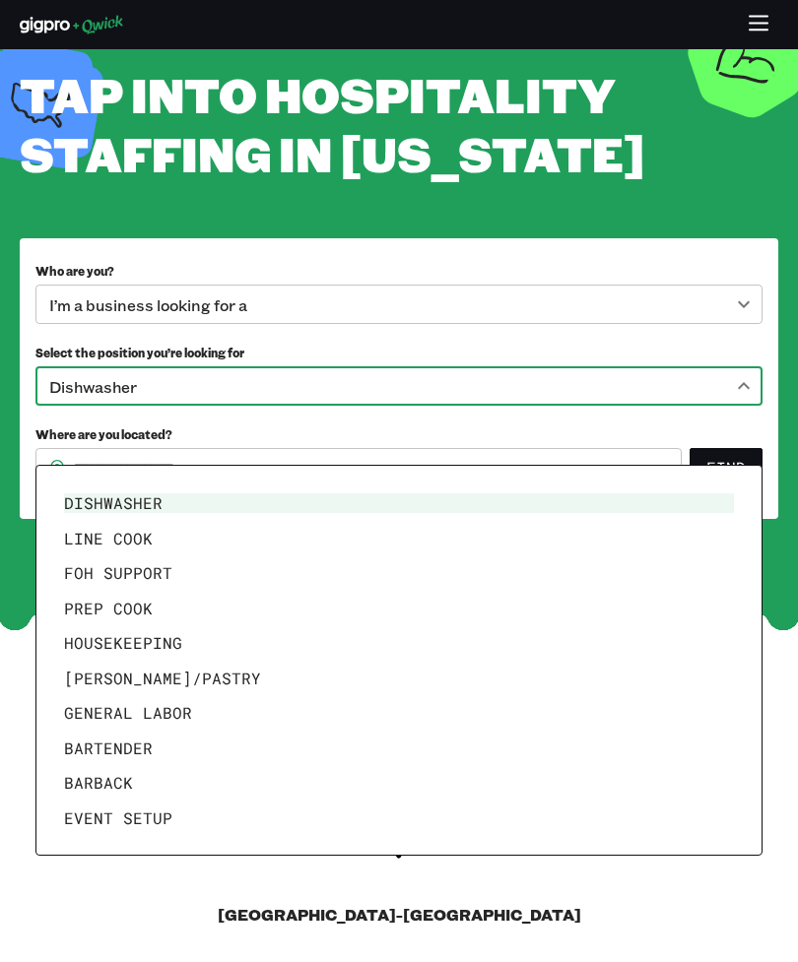
click at [109, 703] on li "General Labor" at bounding box center [398, 712] width 685 height 35
type input "**********"
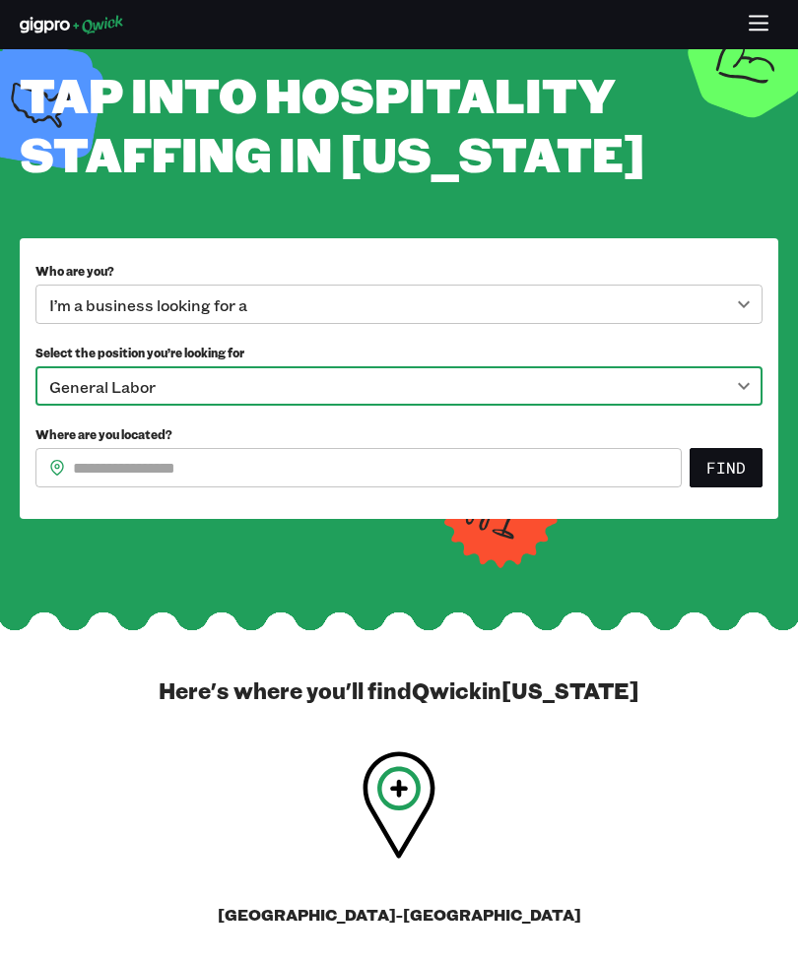
click at [120, 487] on input "Where are you located?" at bounding box center [377, 467] width 609 height 39
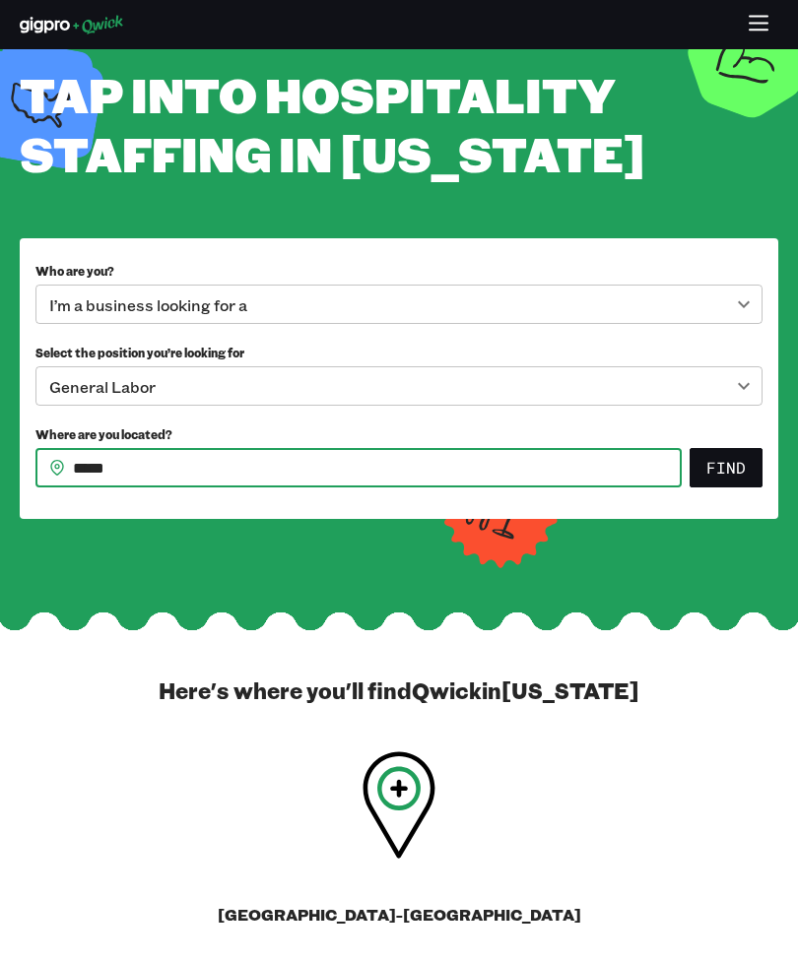
type input "*****"
click at [738, 487] on button "Find" at bounding box center [725, 467] width 73 height 39
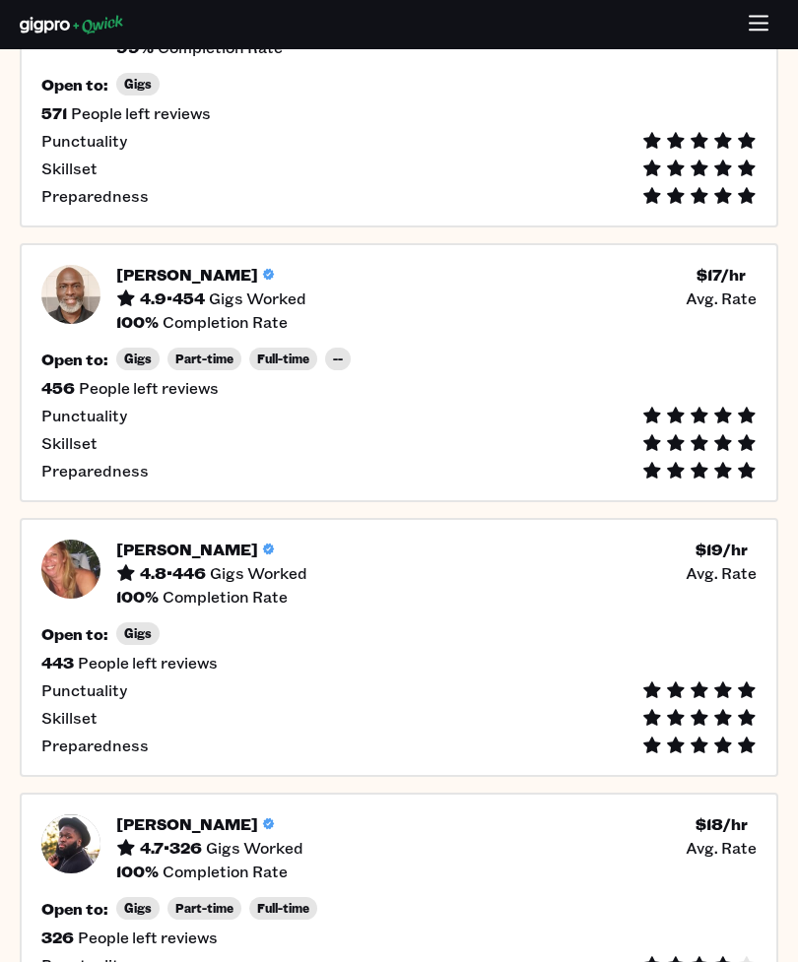
scroll to position [563, 0]
